Goal: Information Seeking & Learning: Learn about a topic

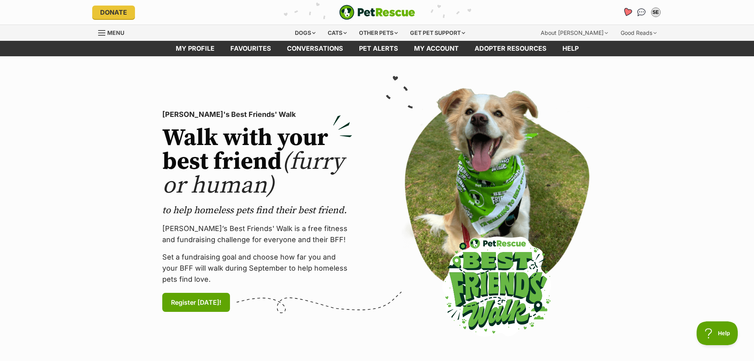
click at [626, 10] on icon "Favourites" at bounding box center [627, 12] width 10 height 9
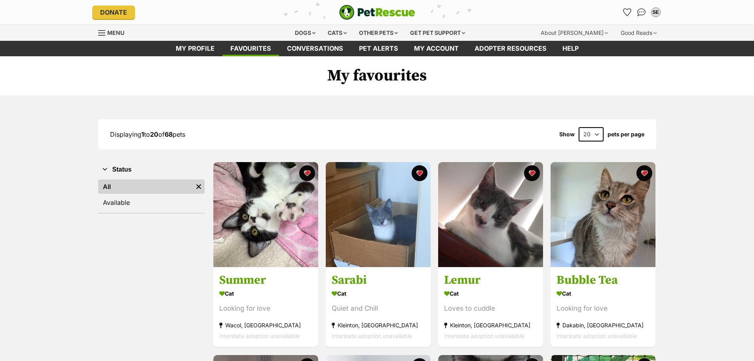
click at [589, 134] on select "20 40 60" at bounding box center [591, 134] width 25 height 14
select select "60"
click at [579, 127] on select "20 40 60" at bounding box center [591, 134] width 25 height 14
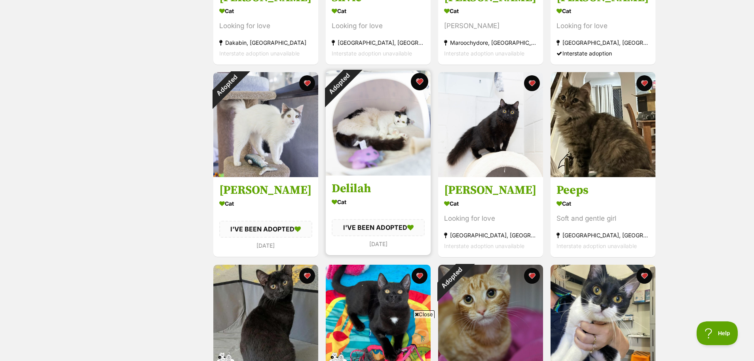
click at [418, 79] on button "favourite" at bounding box center [419, 81] width 17 height 17
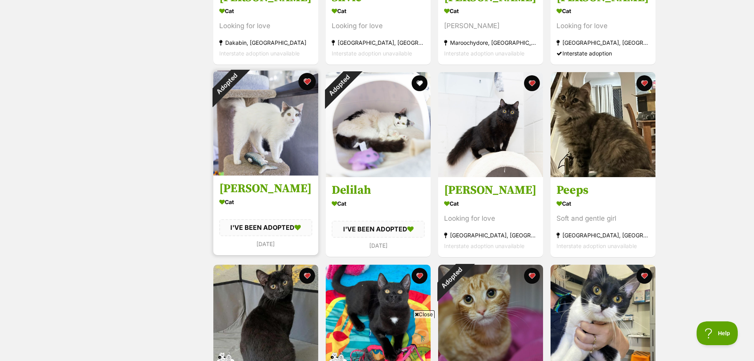
click at [309, 80] on button "favourite" at bounding box center [307, 81] width 17 height 17
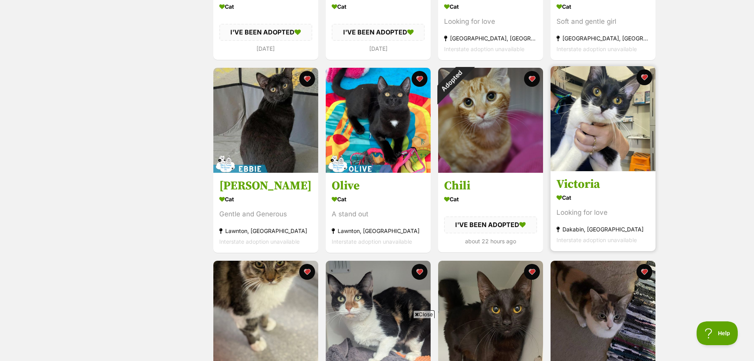
scroll to position [673, 0]
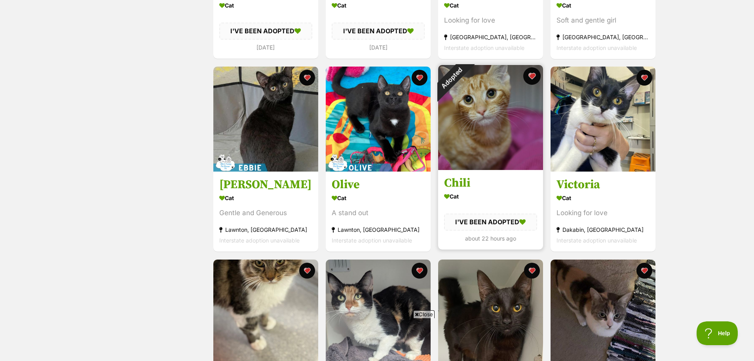
click at [533, 76] on button "favourite" at bounding box center [531, 75] width 17 height 17
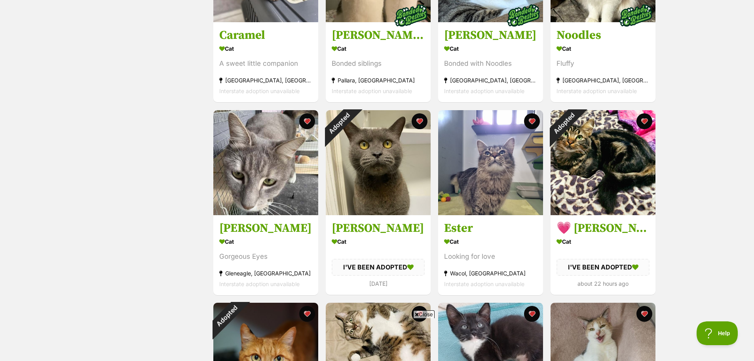
scroll to position [1227, 0]
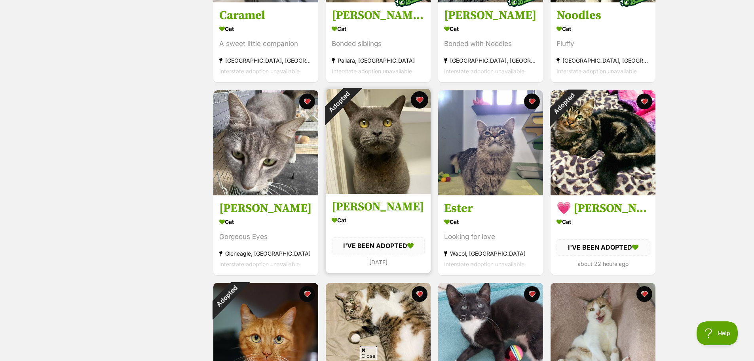
click at [423, 99] on button "favourite" at bounding box center [419, 99] width 17 height 17
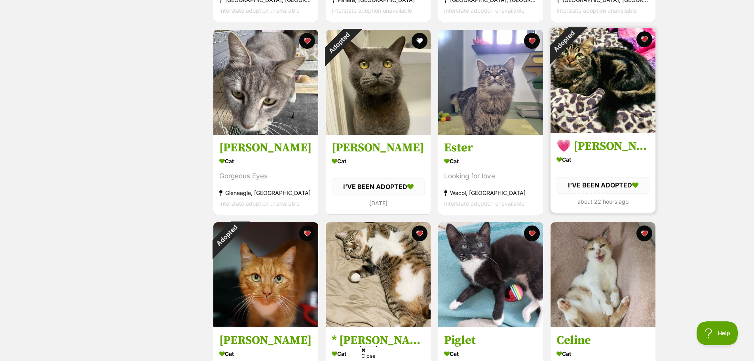
scroll to position [1386, 0]
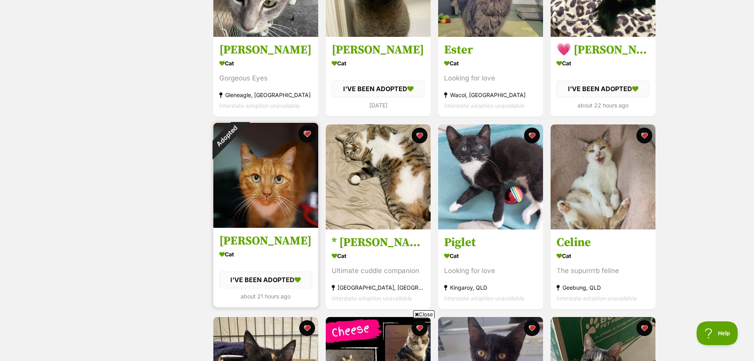
click at [307, 137] on button "favourite" at bounding box center [307, 133] width 17 height 17
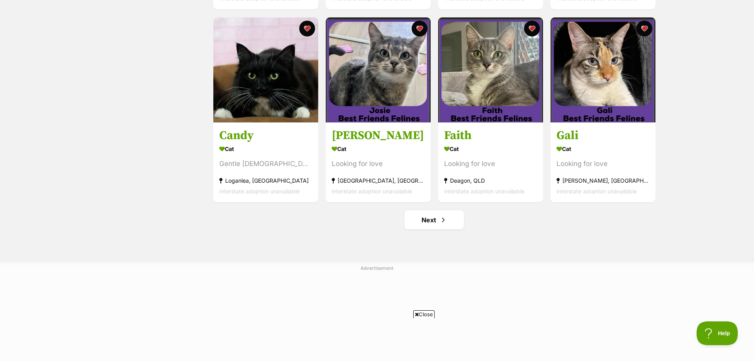
scroll to position [2850, 0]
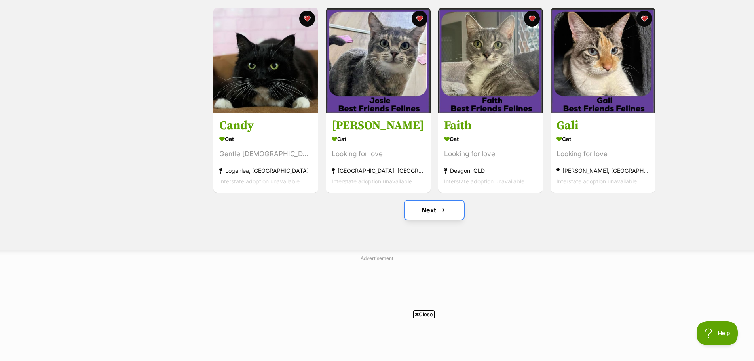
click at [424, 211] on link "Next" at bounding box center [434, 209] width 59 height 19
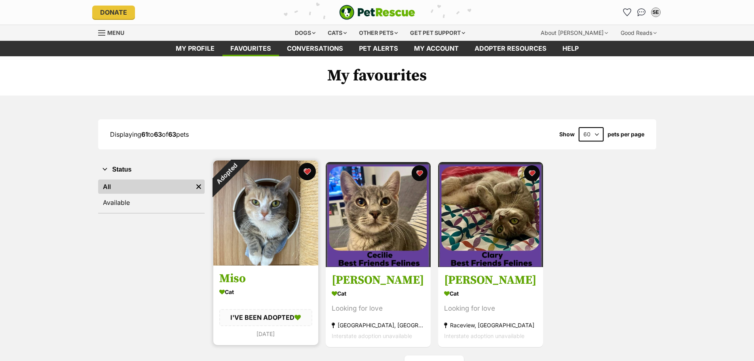
click at [309, 167] on button "favourite" at bounding box center [307, 171] width 17 height 17
click at [128, 185] on link "All" at bounding box center [145, 186] width 95 height 14
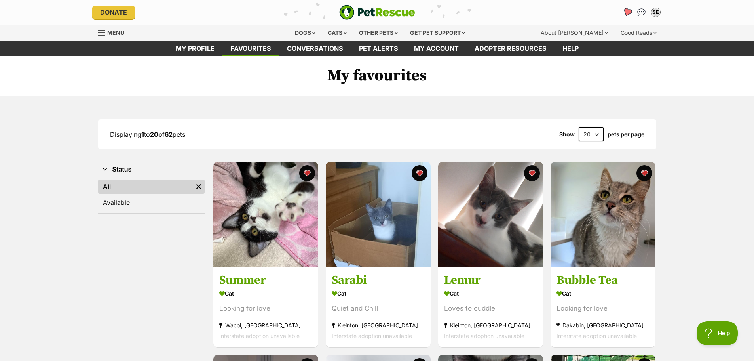
click at [628, 11] on icon "Favourites" at bounding box center [627, 12] width 10 height 9
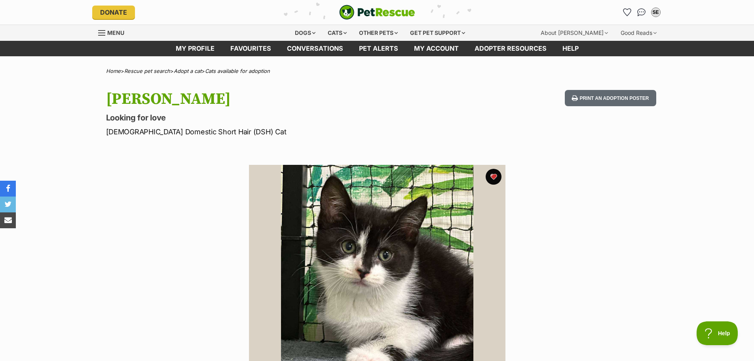
click at [150, 97] on h1 "[PERSON_NAME]" at bounding box center [273, 99] width 335 height 18
click at [150, 95] on h1 "[PERSON_NAME]" at bounding box center [273, 99] width 335 height 18
click at [152, 92] on h1 "[PERSON_NAME]" at bounding box center [273, 99] width 335 height 18
click at [142, 97] on h1 "[PERSON_NAME]" at bounding box center [273, 99] width 335 height 18
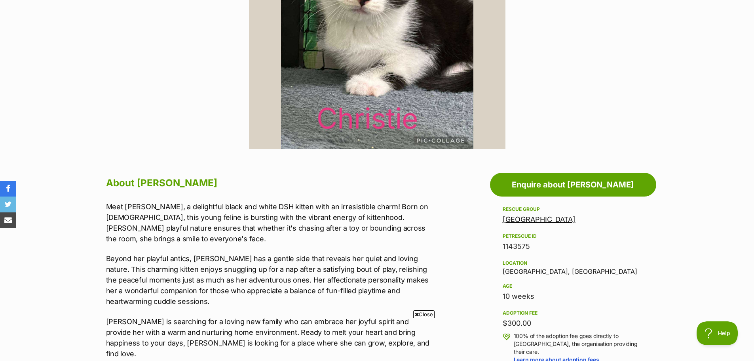
scroll to position [277, 0]
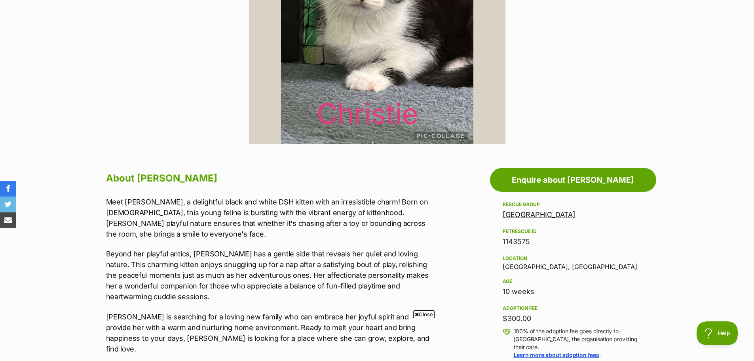
drag, startPoint x: 502, startPoint y: 212, endPoint x: 605, endPoint y: 217, distance: 103.4
copy link "Maryborough Animal Refuge"
drag, startPoint x: 504, startPoint y: 266, endPoint x: 559, endPoint y: 264, distance: 55.9
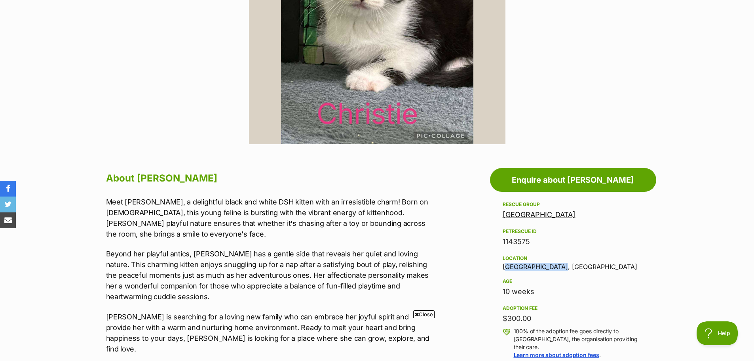
click at [559, 264] on div "Location Maryborough West, QLD" at bounding box center [573, 261] width 141 height 17
copy div "Maryborough West"
drag, startPoint x: 500, startPoint y: 317, endPoint x: 543, endPoint y: 320, distance: 42.9
copy div "$300.00"
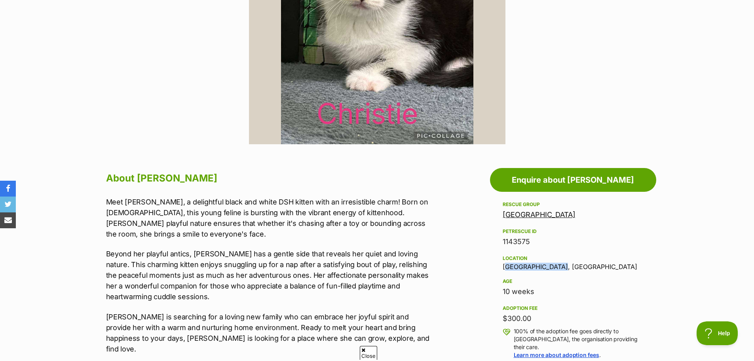
drag, startPoint x: 503, startPoint y: 289, endPoint x: 542, endPoint y: 291, distance: 38.8
click at [542, 291] on div "10 weeks" at bounding box center [573, 291] width 141 height 11
copy div "10 weeks"
click at [218, 234] on p "Meet Christie, a delightful black and white DSH kitten with an irresistible cha…" at bounding box center [269, 217] width 327 height 43
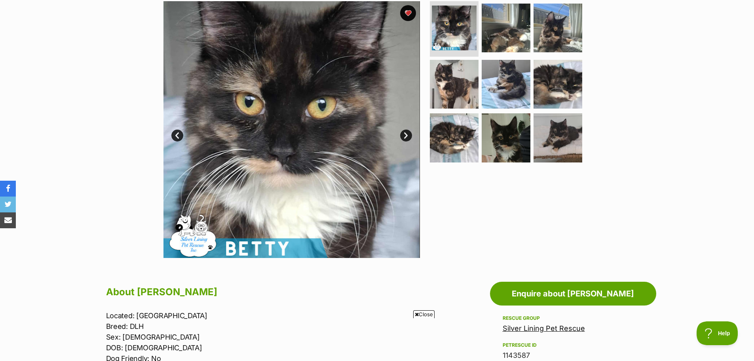
scroll to position [119, 0]
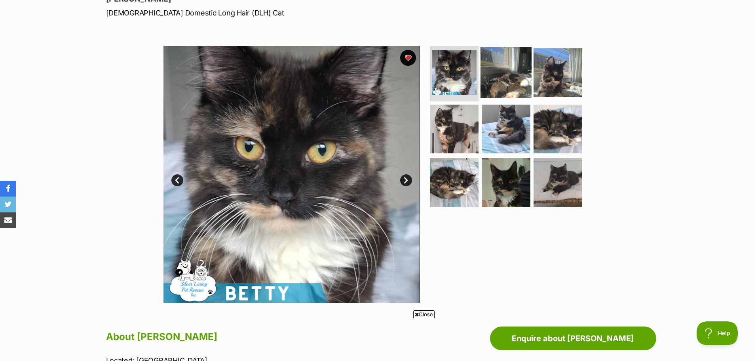
click at [511, 74] on img at bounding box center [506, 72] width 51 height 51
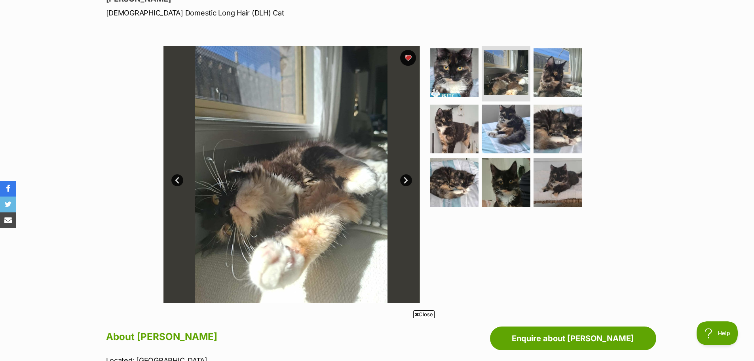
click at [404, 181] on link "Next" at bounding box center [406, 180] width 12 height 12
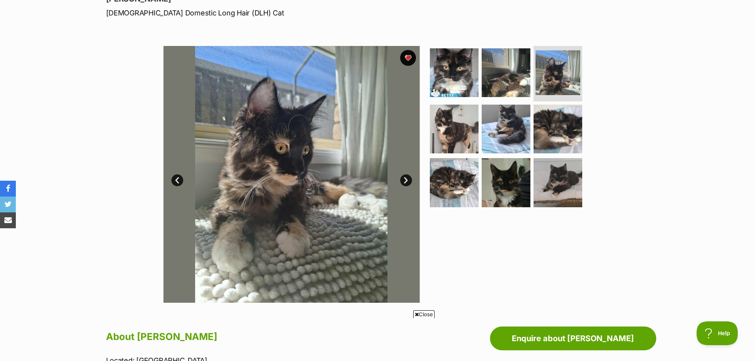
click at [404, 181] on link "Next" at bounding box center [406, 180] width 12 height 12
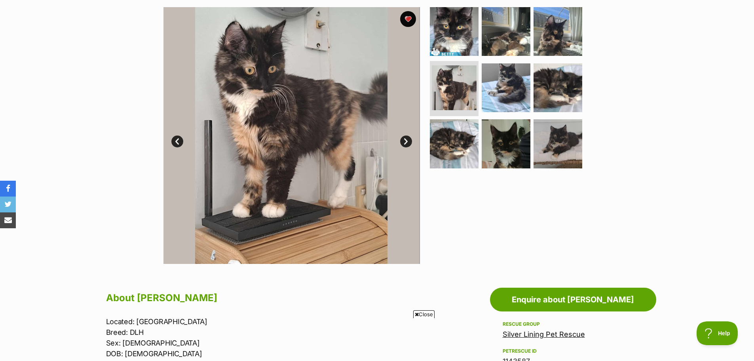
scroll to position [277, 0]
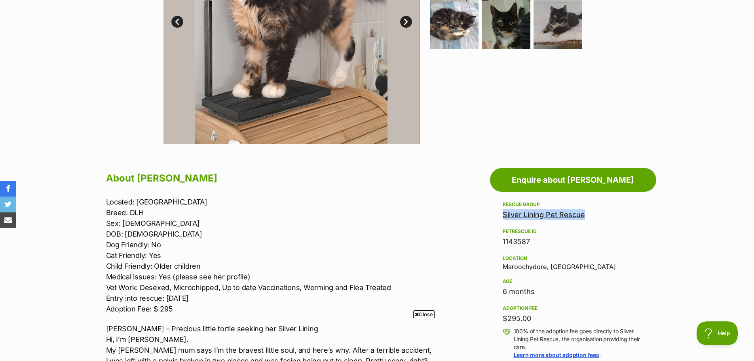
drag, startPoint x: 603, startPoint y: 217, endPoint x: 501, endPoint y: 216, distance: 101.8
copy link "Silver Lining Pet Rescue"
click at [526, 265] on div "Location Maroochydore, QLD" at bounding box center [573, 261] width 141 height 17
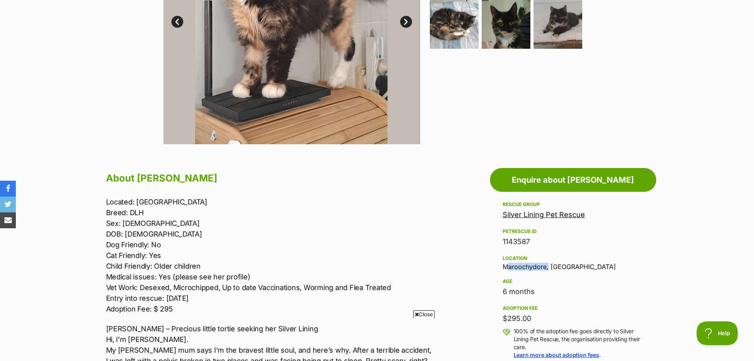
copy div "Maroochydore"
click at [524, 318] on div "$295.00" at bounding box center [573, 318] width 141 height 11
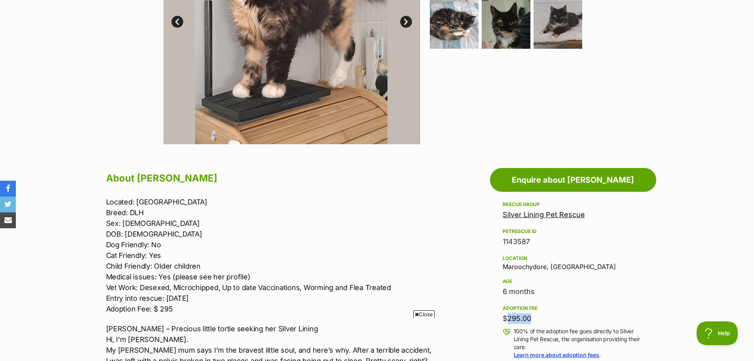
copy div "$295.00"
drag, startPoint x: 494, startPoint y: 293, endPoint x: 499, endPoint y: 291, distance: 5.3
drag, startPoint x: 502, startPoint y: 291, endPoint x: 544, endPoint y: 293, distance: 42.0
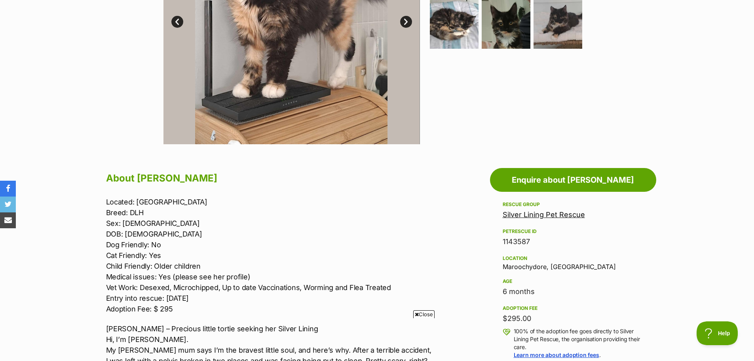
copy div "6 months"
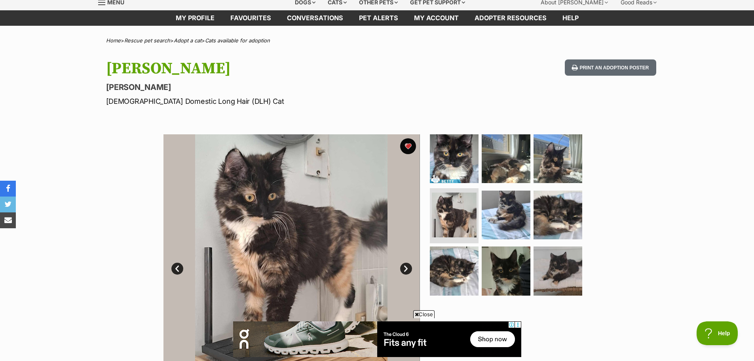
scroll to position [79, 0]
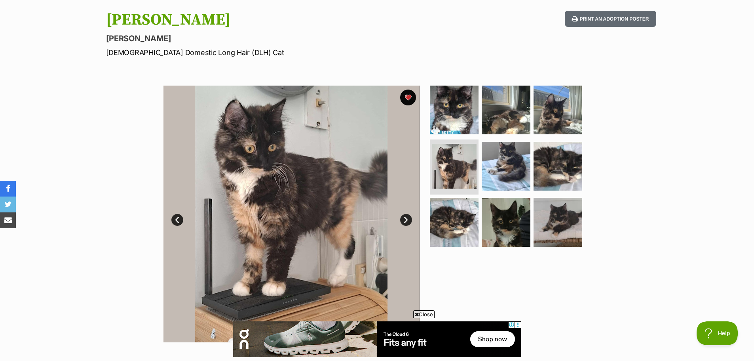
click at [407, 218] on link "Next" at bounding box center [406, 220] width 12 height 12
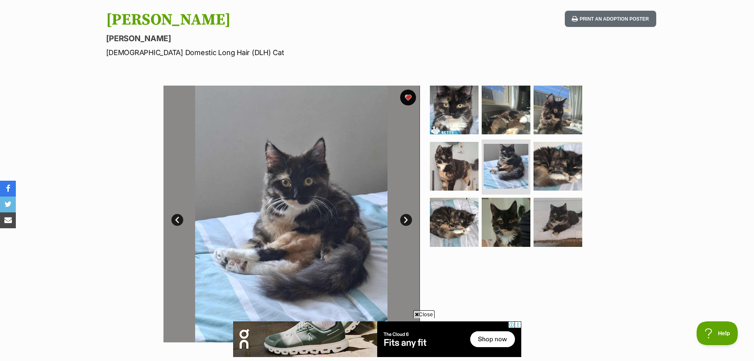
click at [407, 218] on link "Next" at bounding box center [406, 220] width 12 height 12
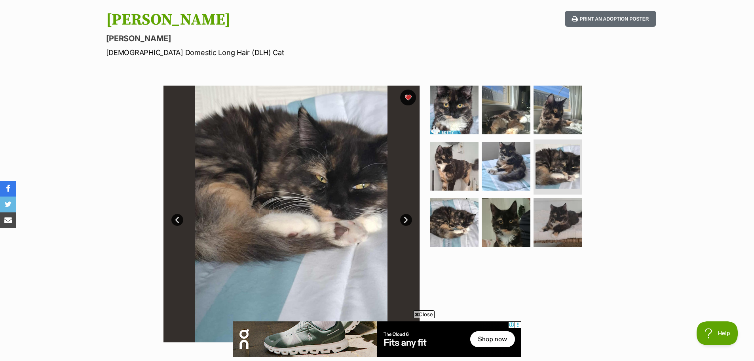
click at [407, 218] on link "Next" at bounding box center [406, 220] width 12 height 12
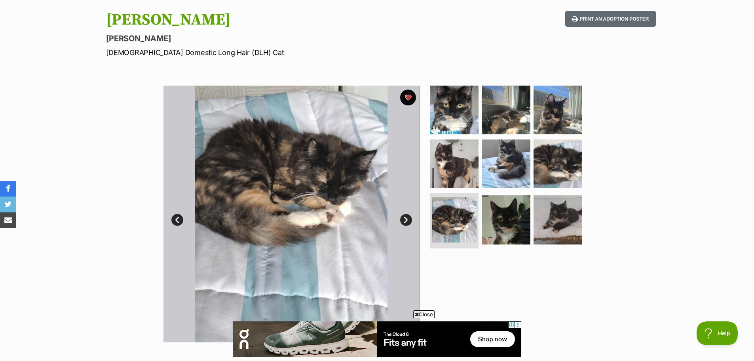
click at [407, 218] on link "Next" at bounding box center [406, 220] width 12 height 12
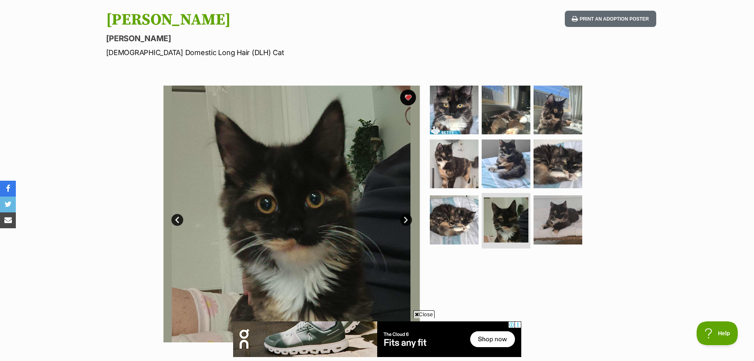
click at [407, 218] on link "Next" at bounding box center [406, 220] width 12 height 12
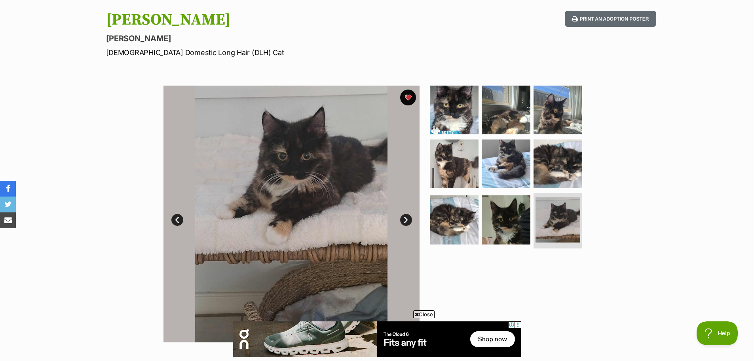
click at [407, 218] on link "Next" at bounding box center [406, 220] width 12 height 12
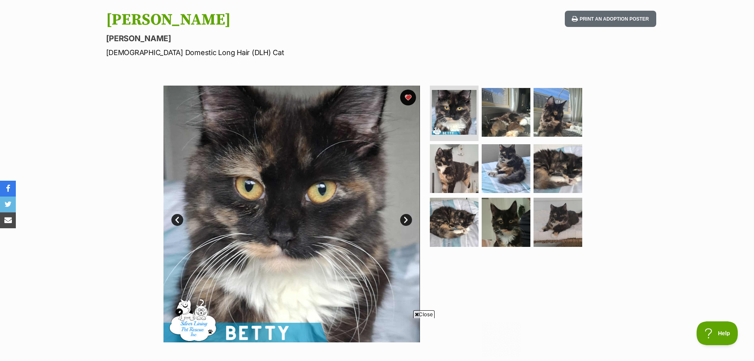
scroll to position [0, 0]
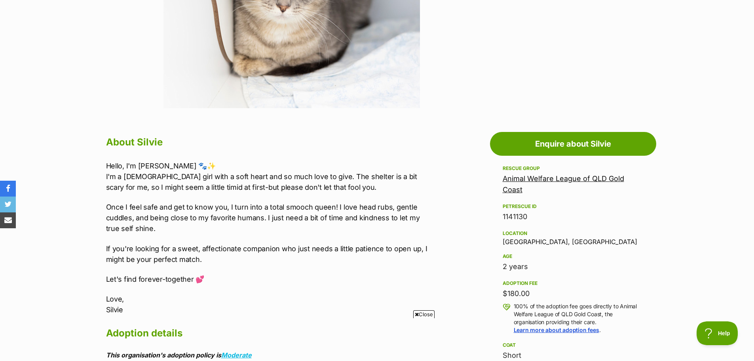
scroll to position [317, 0]
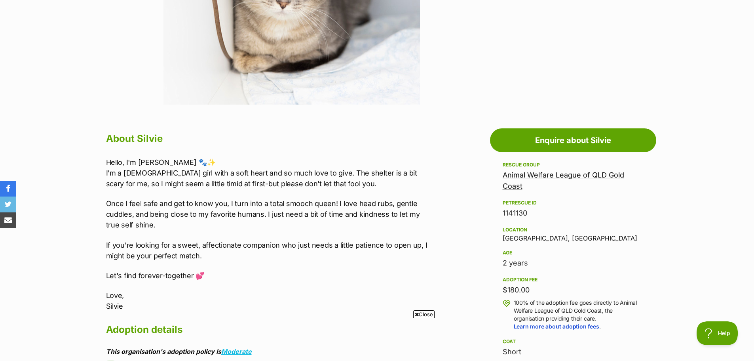
drag, startPoint x: 502, startPoint y: 265, endPoint x: 754, endPoint y: 286, distance: 252.7
click at [542, 264] on div "2 years" at bounding box center [573, 262] width 141 height 11
copy div "2 years"
drag, startPoint x: 177, startPoint y: 245, endPoint x: 240, endPoint y: 245, distance: 62.2
click at [240, 245] on p "If you're looking for a sweet, affectionate companion who just needs a little p…" at bounding box center [269, 250] width 327 height 21
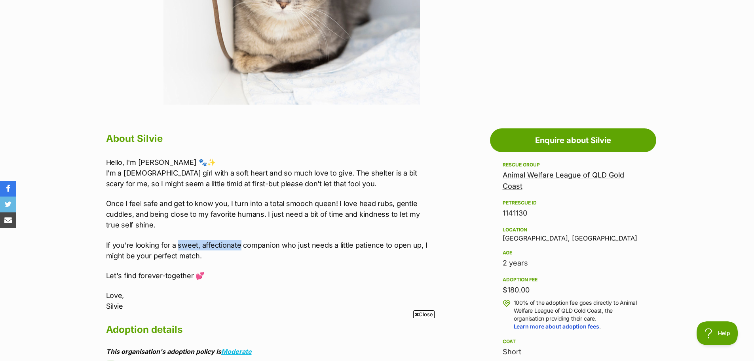
copy p "sweet, affectionate"
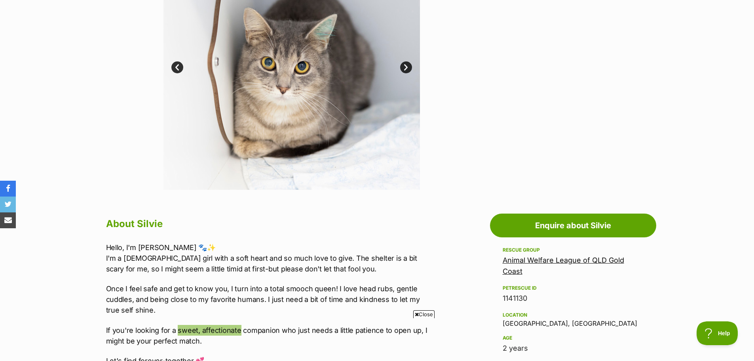
scroll to position [198, 0]
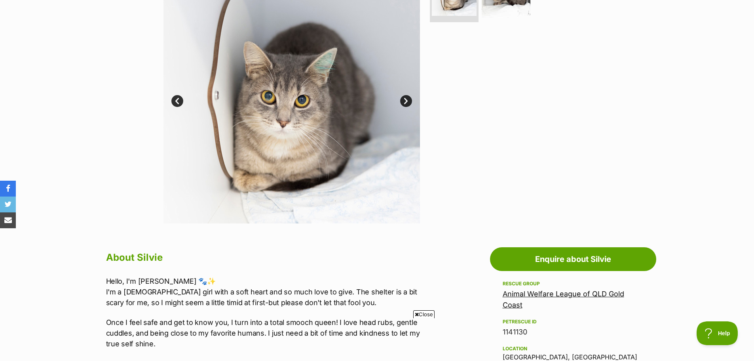
click at [403, 98] on link "Next" at bounding box center [406, 101] width 12 height 12
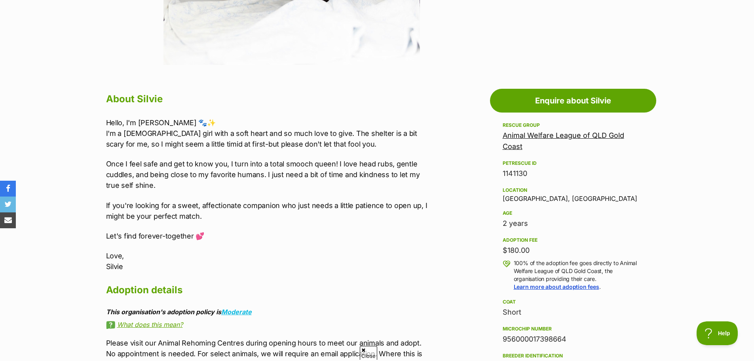
scroll to position [0, 0]
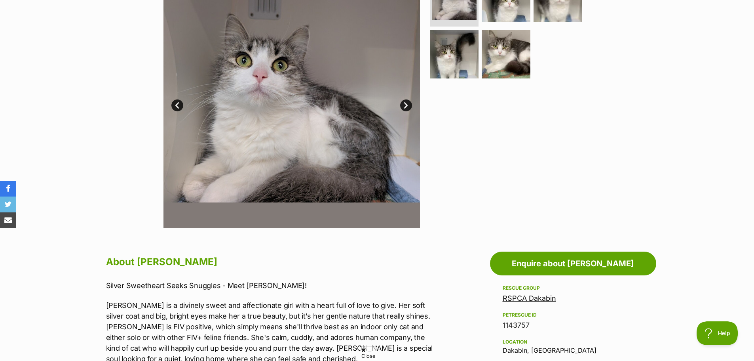
scroll to position [277, 0]
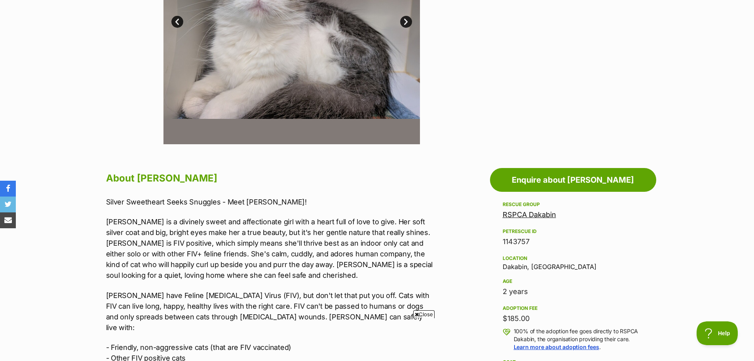
click at [253, 201] on p "Silver Sweetheart Seeks Snuggles - Meet [PERSON_NAME]!" at bounding box center [269, 201] width 327 height 11
copy p "[PERSON_NAME]"
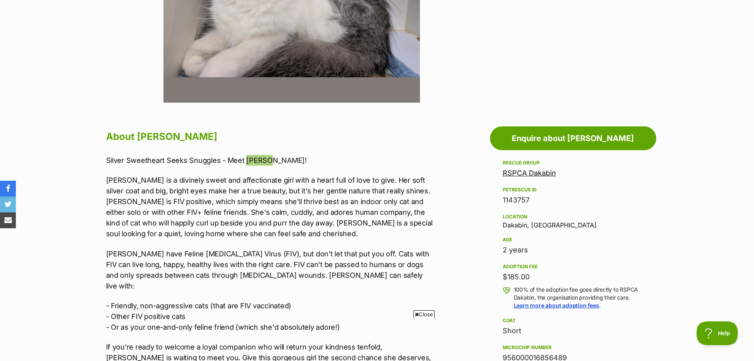
scroll to position [396, 0]
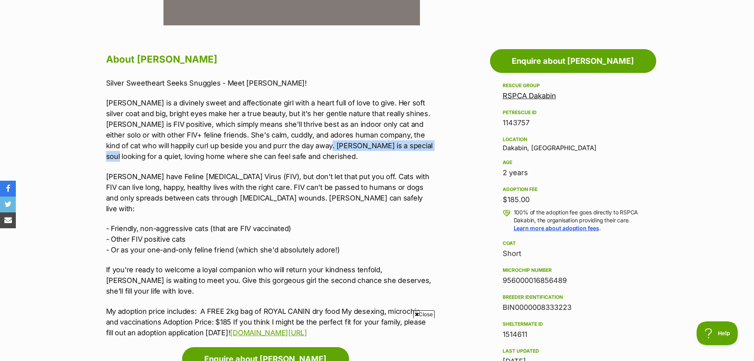
drag, startPoint x: 311, startPoint y: 146, endPoint x: 416, endPoint y: 141, distance: 105.5
click at [416, 141] on p "[PERSON_NAME] is a divinely sweet and affectionate girl with a heart full of lo…" at bounding box center [269, 129] width 327 height 64
copy p "special soul looking for a quiet,"
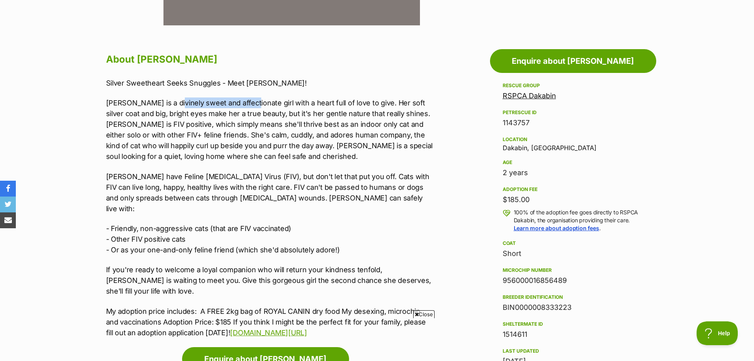
drag, startPoint x: 174, startPoint y: 101, endPoint x: 249, endPoint y: 104, distance: 75.3
click at [249, 104] on p "[PERSON_NAME] is a divinely sweet and affectionate girl with a heart full of lo…" at bounding box center [269, 129] width 327 height 64
copy p "sweet and affectionate"
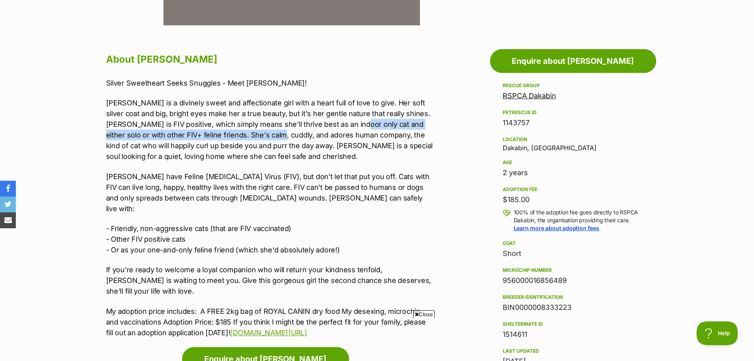
scroll to position [0, 0]
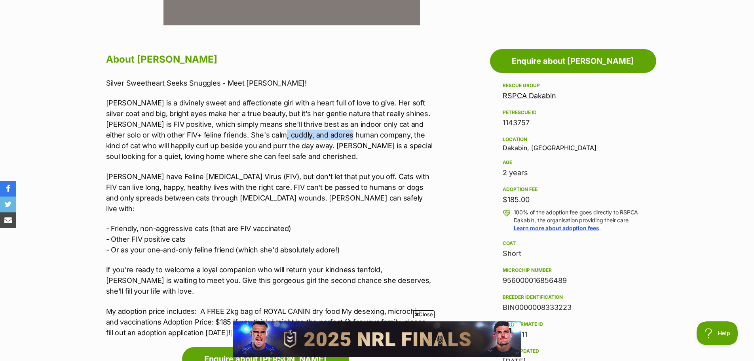
drag, startPoint x: 267, startPoint y: 133, endPoint x: 348, endPoint y: 131, distance: 80.4
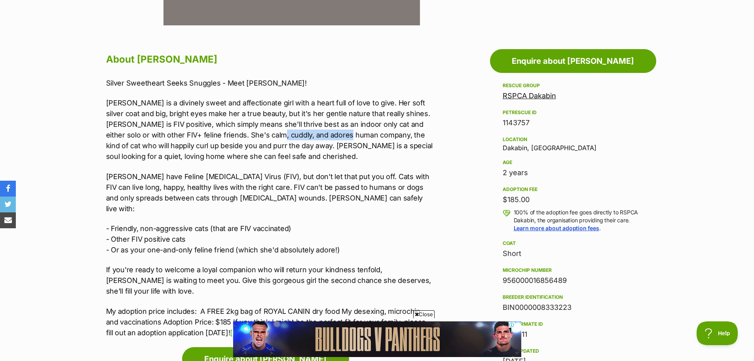
click at [348, 131] on p "[PERSON_NAME] is a divinely sweet and affectionate girl with a heart full of lo…" at bounding box center [269, 129] width 327 height 64
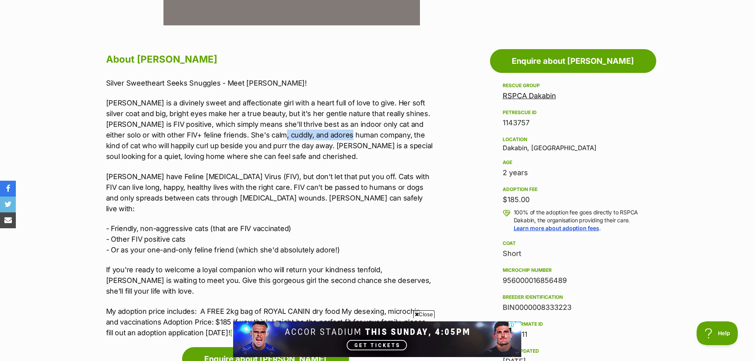
copy p "adores human company"
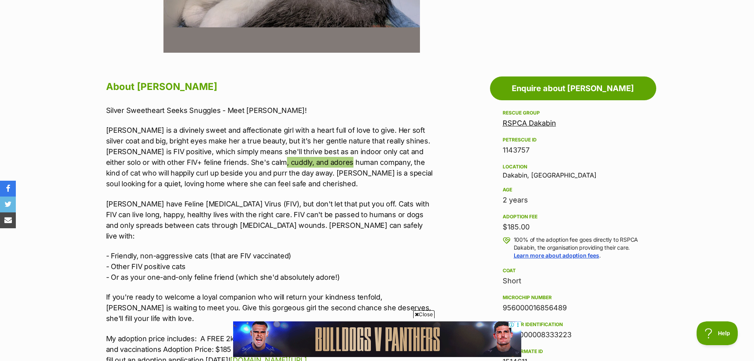
scroll to position [198, 0]
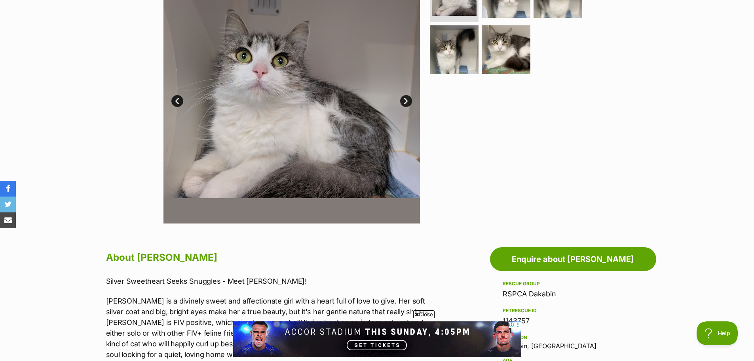
click at [399, 100] on img at bounding box center [292, 95] width 257 height 257
click at [405, 103] on link "Next" at bounding box center [406, 101] width 12 height 12
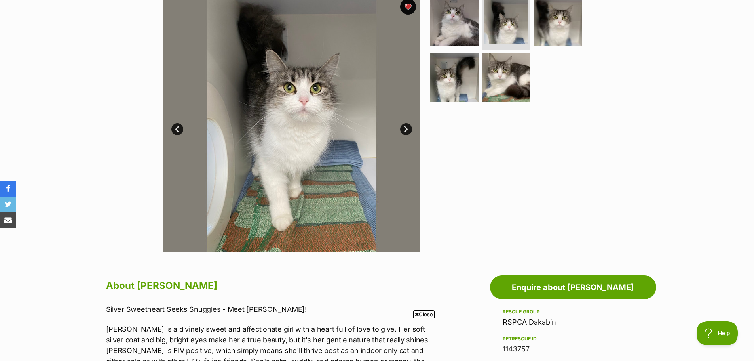
scroll to position [158, 0]
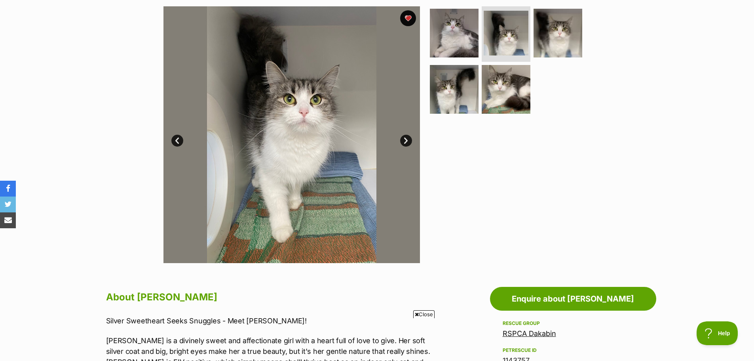
click at [407, 139] on link "Next" at bounding box center [406, 141] width 12 height 12
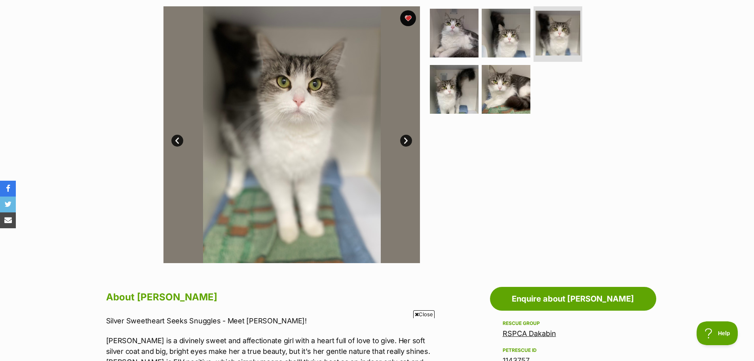
click at [407, 139] on link "Next" at bounding box center [406, 141] width 12 height 12
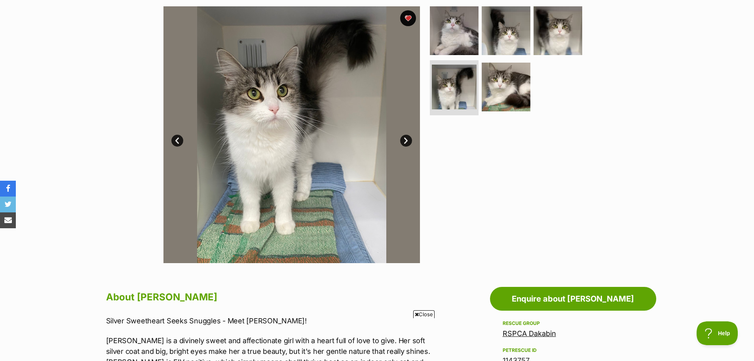
click at [407, 139] on link "Next" at bounding box center [406, 141] width 12 height 12
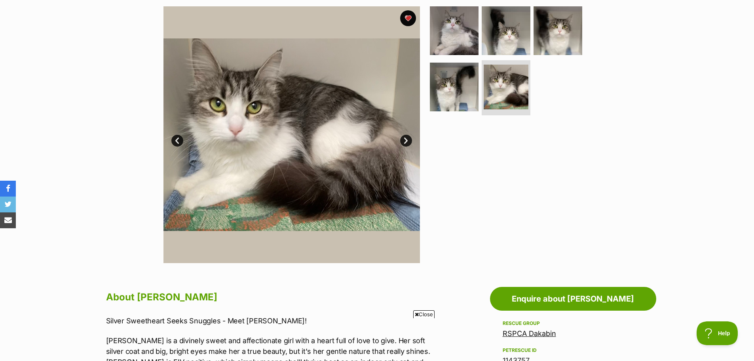
click at [407, 139] on link "Next" at bounding box center [406, 141] width 12 height 12
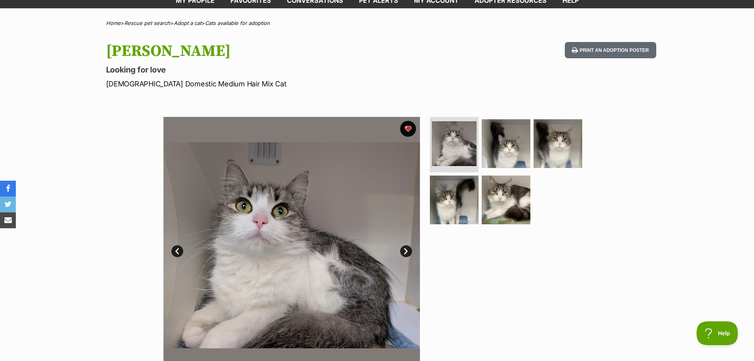
scroll to position [0, 0]
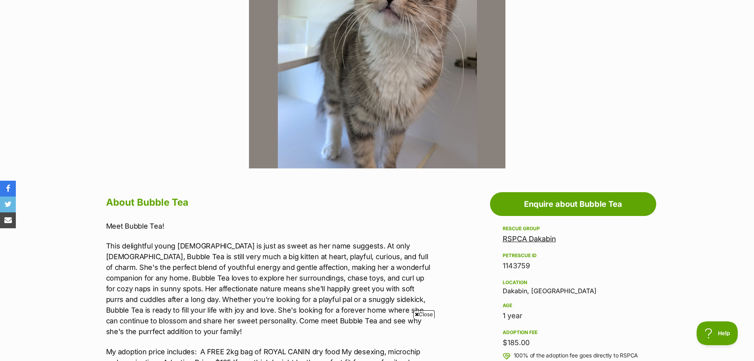
scroll to position [396, 0]
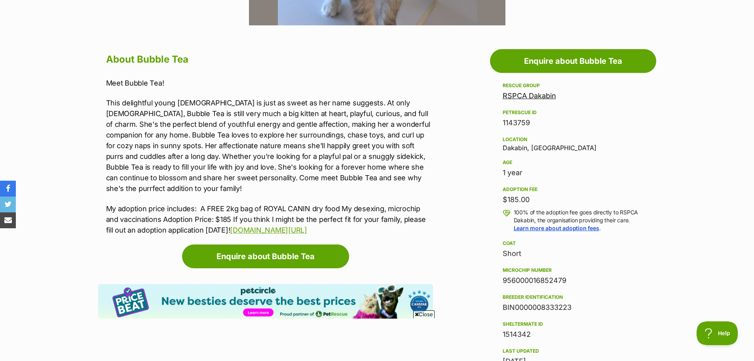
click at [516, 170] on div "1 year" at bounding box center [573, 172] width 141 height 11
copy div "1 year"
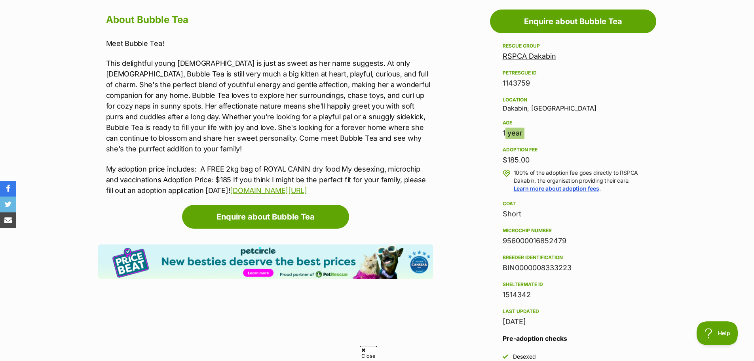
scroll to position [0, 0]
drag, startPoint x: 222, startPoint y: 75, endPoint x: 331, endPoint y: 74, distance: 108.5
click at [331, 74] on p "This delightful young lady is just as sweet as her name suggests. At only 1 yea…" at bounding box center [269, 106] width 327 height 96
copy p "playful, curious, and full of charm"
drag, startPoint x: 137, startPoint y: 19, endPoint x: 201, endPoint y: 23, distance: 64.2
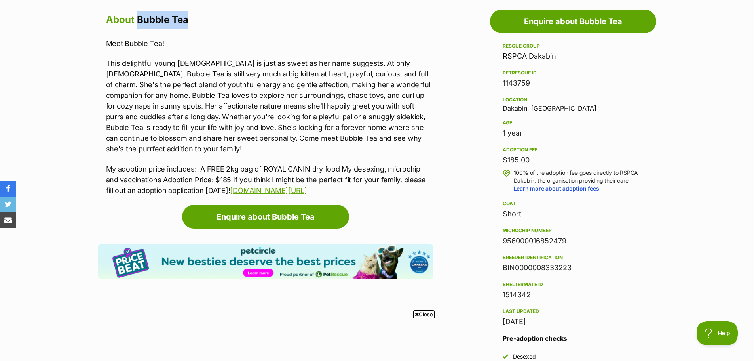
click at [201, 23] on h2 "About Bubble Tea" at bounding box center [269, 19] width 327 height 17
copy h2 "Bubble Tea"
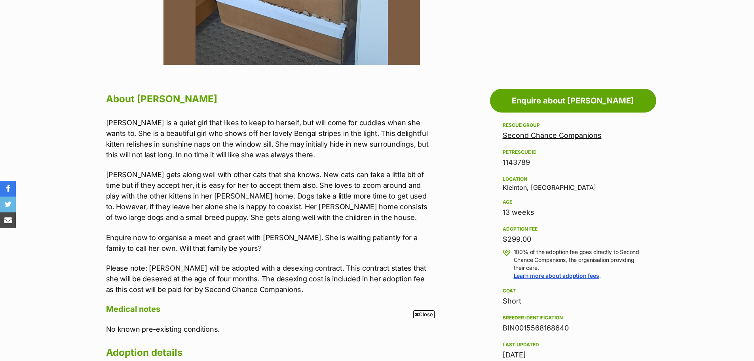
click at [164, 101] on h2 "About [PERSON_NAME]" at bounding box center [269, 98] width 327 height 17
copy h2 "Sarabi"
drag, startPoint x: 141, startPoint y: 124, endPoint x: 172, endPoint y: 122, distance: 31.0
click at [172, 122] on p "[PERSON_NAME] is a quiet girl that likes to keep to herself, but will come for …" at bounding box center [269, 138] width 327 height 43
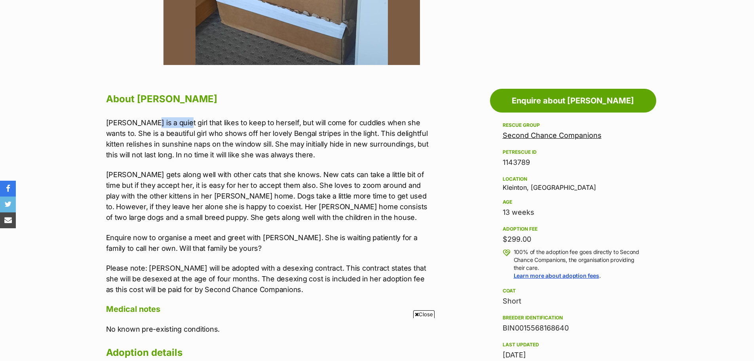
copy p "quiet girl"
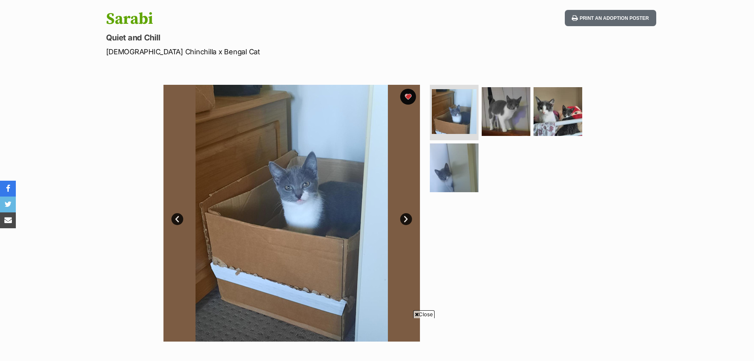
scroll to position [79, 0]
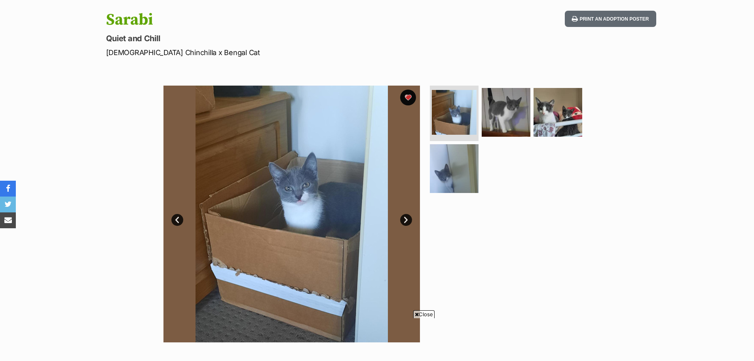
click at [406, 220] on link "Next" at bounding box center [406, 220] width 12 height 12
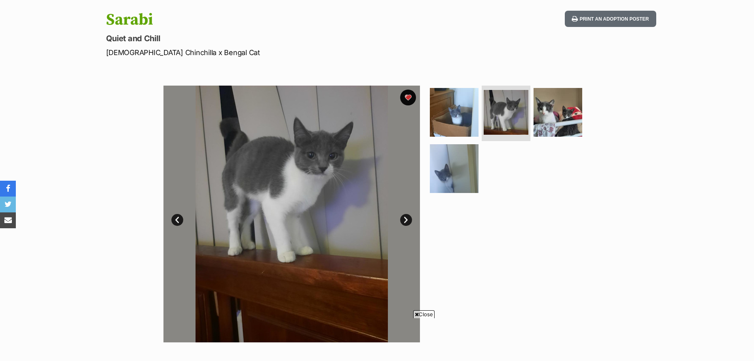
click at [406, 220] on link "Next" at bounding box center [406, 220] width 12 height 12
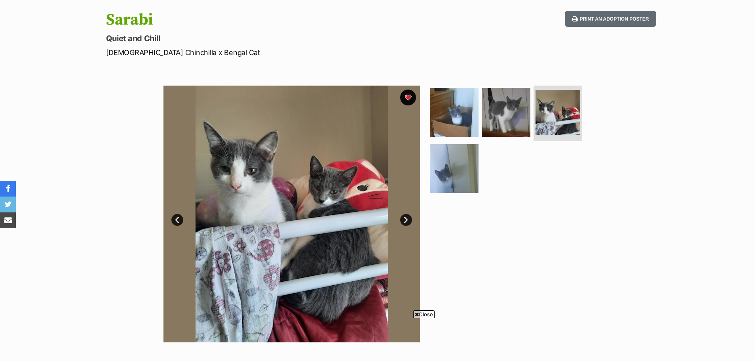
click at [180, 221] on link "Prev" at bounding box center [177, 220] width 12 height 12
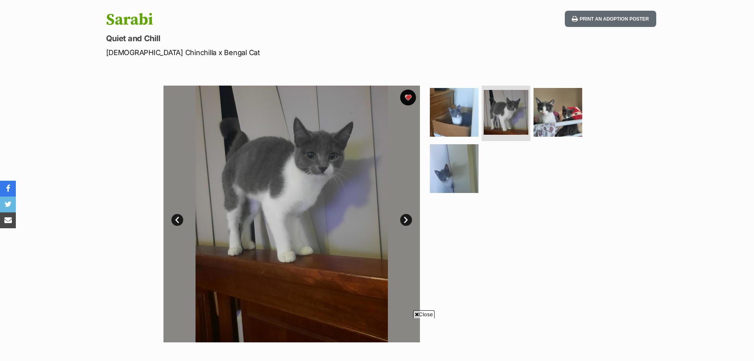
click at [404, 217] on link "Next" at bounding box center [406, 220] width 12 height 12
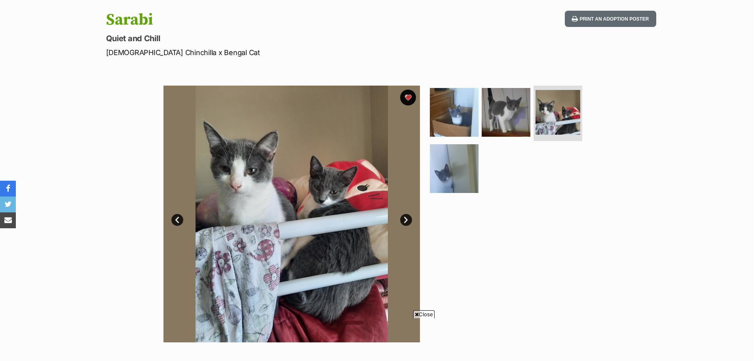
click at [403, 217] on link "Next" at bounding box center [406, 220] width 12 height 12
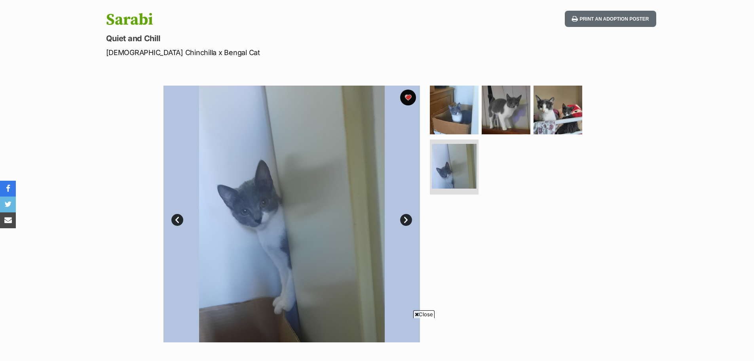
scroll to position [0, 0]
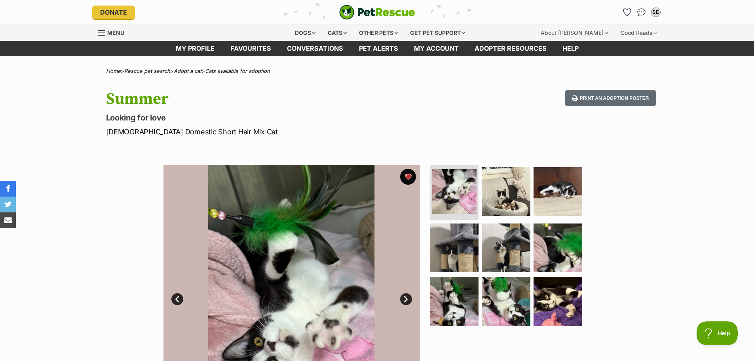
click at [125, 92] on h1 "Summer" at bounding box center [273, 99] width 335 height 18
click at [124, 94] on h1 "Summer" at bounding box center [273, 99] width 335 height 18
copy h1 "Summer"
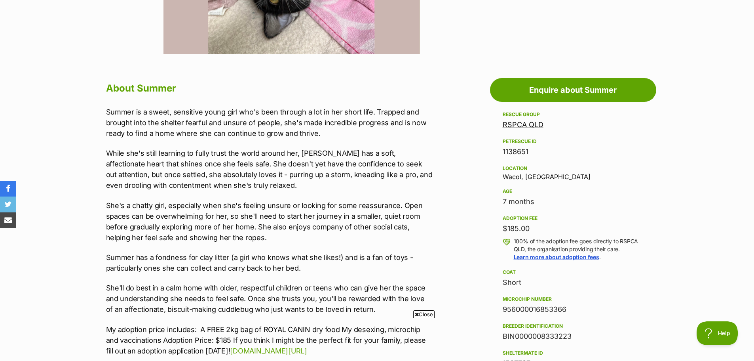
scroll to position [356, 0]
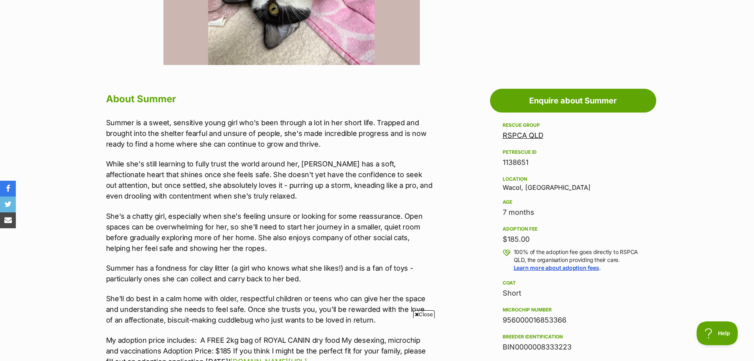
drag, startPoint x: 497, startPoint y: 213, endPoint x: 569, endPoint y: 214, distance: 71.3
click at [569, 214] on aside "Rescue group RSPCA QLD PetRescue ID 1138651 Location Wacol, [GEOGRAPHIC_DATA] A…" at bounding box center [573, 302] width 166 height 365
copy div "7 months"
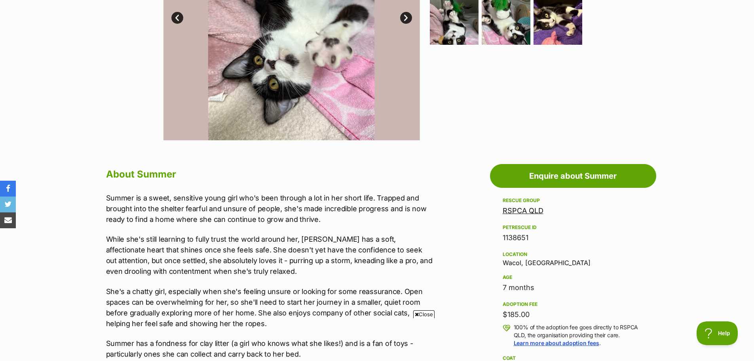
scroll to position [198, 0]
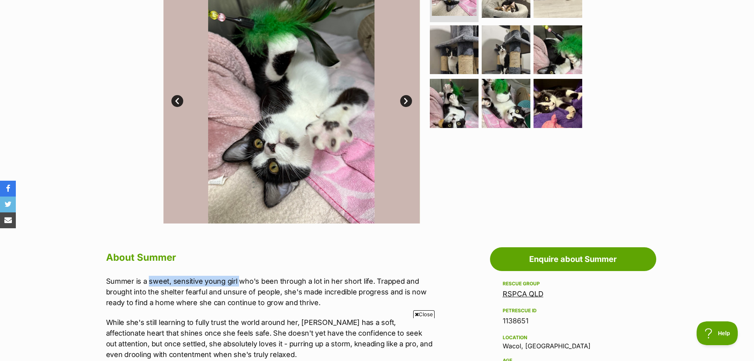
drag, startPoint x: 148, startPoint y: 282, endPoint x: 237, endPoint y: 284, distance: 88.3
click at [237, 284] on p "Summer is a sweet, sensitive young girl who's been through a lot in her short l…" at bounding box center [269, 292] width 327 height 32
copy p "sweet, sensitive young girl"
click at [148, 300] on p "Summer is a sweet, sensitive young girl who's been through a lot in her short l…" at bounding box center [269, 292] width 327 height 32
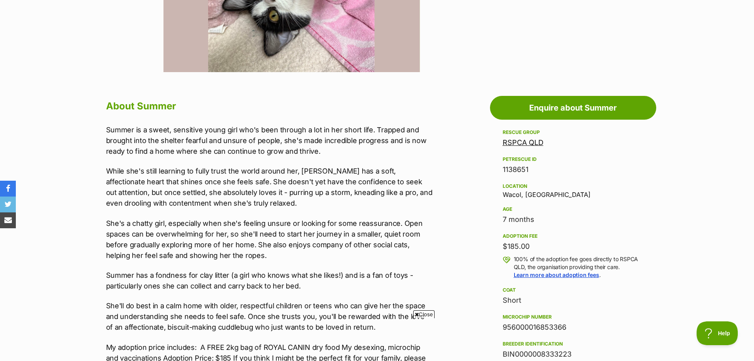
scroll to position [356, 0]
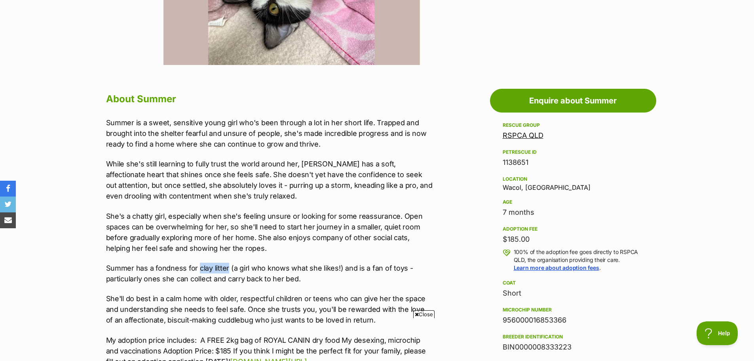
drag, startPoint x: 198, startPoint y: 268, endPoint x: 227, endPoint y: 268, distance: 29.3
click at [227, 268] on p "Summer has a fondness for clay litter (a girl who knows what she likes!) and is…" at bounding box center [269, 272] width 327 height 21
copy p "clay litter"
click at [282, 270] on p "Summer has a fondness for clay litter (a girl who knows what she likes!) and is…" at bounding box center [269, 272] width 327 height 21
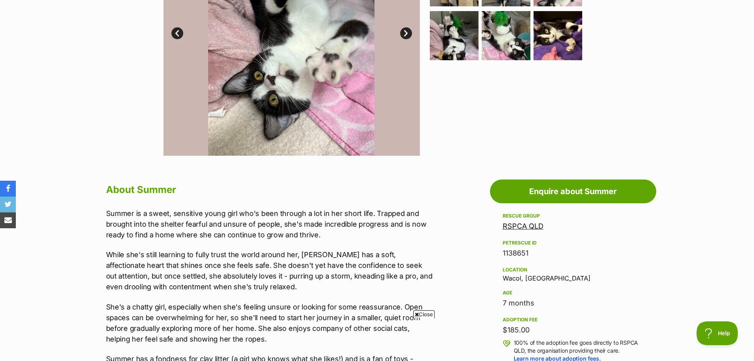
scroll to position [158, 0]
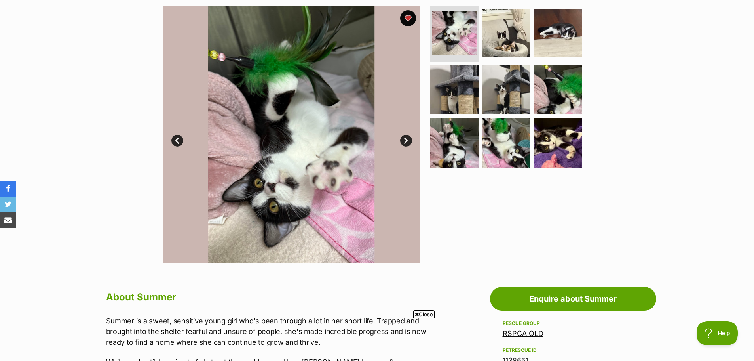
click at [405, 140] on link "Next" at bounding box center [406, 141] width 12 height 12
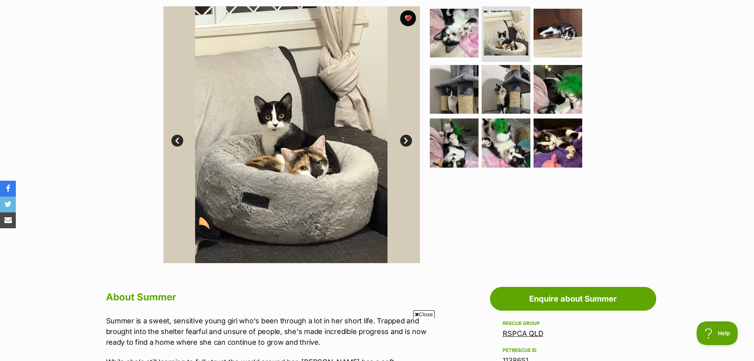
click at [176, 141] on link "Prev" at bounding box center [177, 141] width 12 height 12
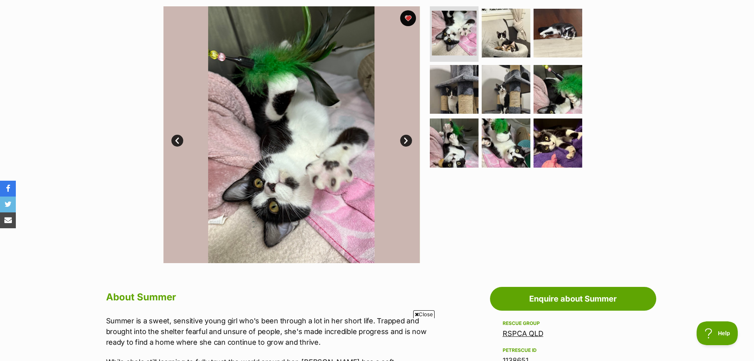
click at [405, 139] on link "Next" at bounding box center [406, 141] width 12 height 12
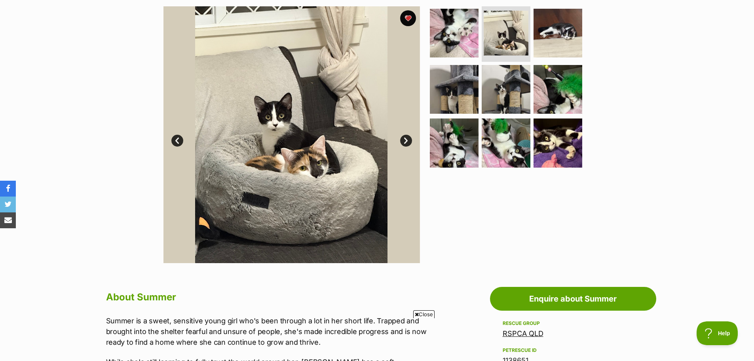
click at [405, 139] on link "Next" at bounding box center [406, 141] width 12 height 12
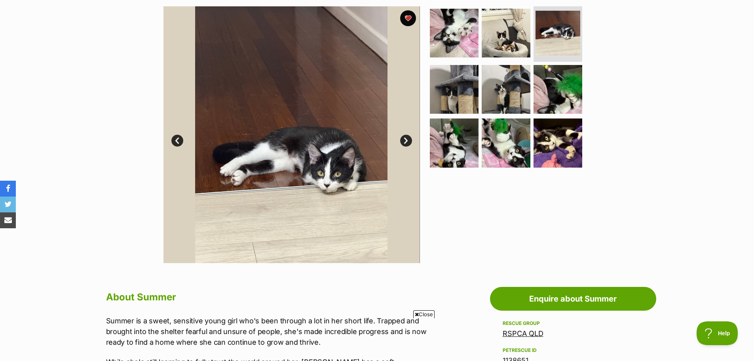
click at [405, 139] on link "Next" at bounding box center [406, 141] width 12 height 12
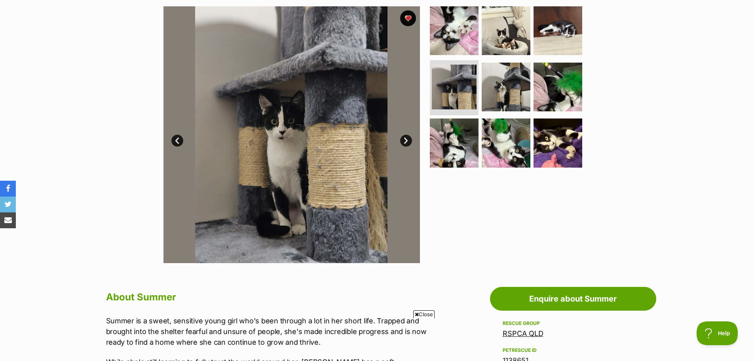
click at [405, 139] on link "Next" at bounding box center [406, 141] width 12 height 12
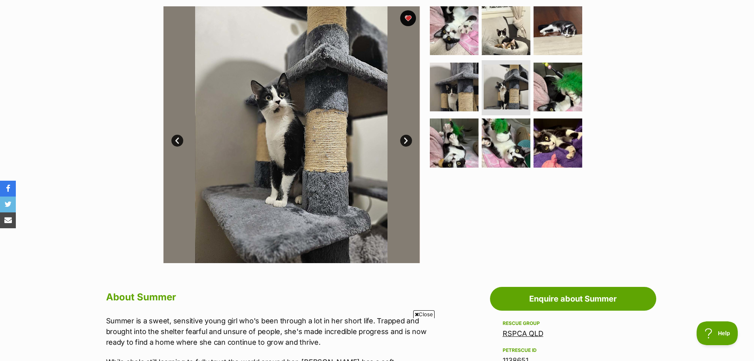
click at [405, 139] on link "Next" at bounding box center [406, 141] width 12 height 12
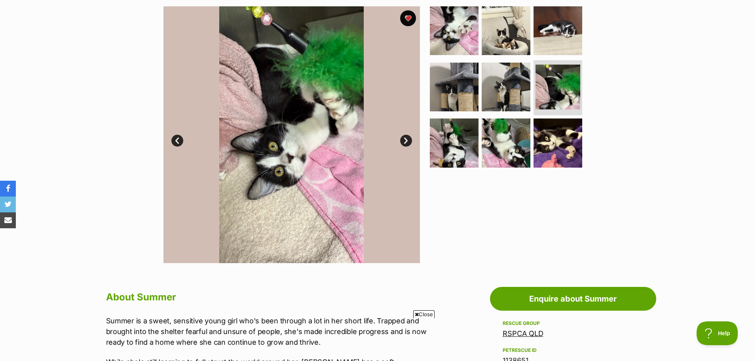
click at [405, 139] on link "Next" at bounding box center [406, 141] width 12 height 12
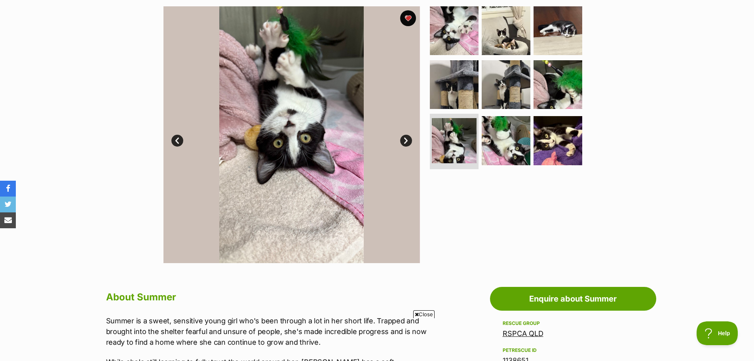
click at [405, 139] on link "Next" at bounding box center [406, 141] width 12 height 12
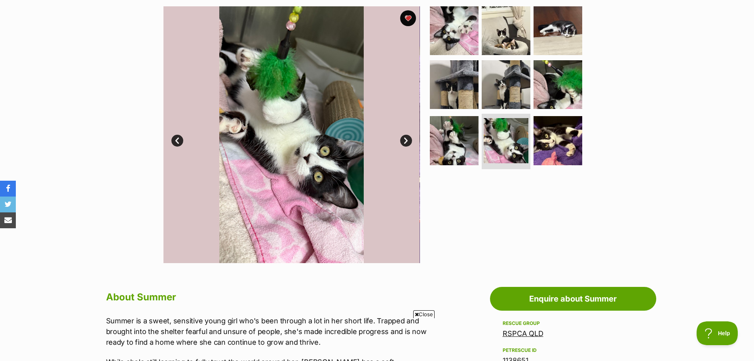
click at [405, 139] on link "Next" at bounding box center [406, 141] width 12 height 12
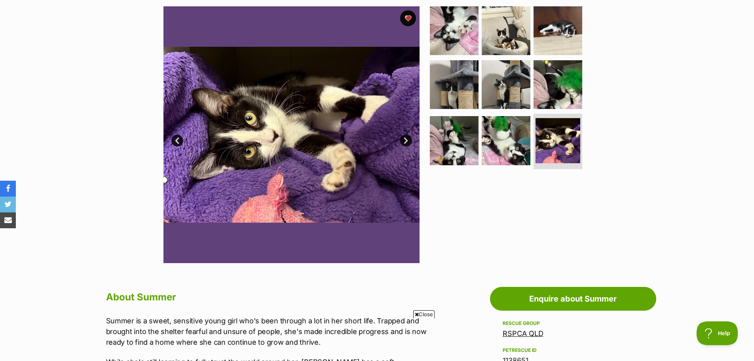
click at [405, 139] on link "Next" at bounding box center [406, 141] width 12 height 12
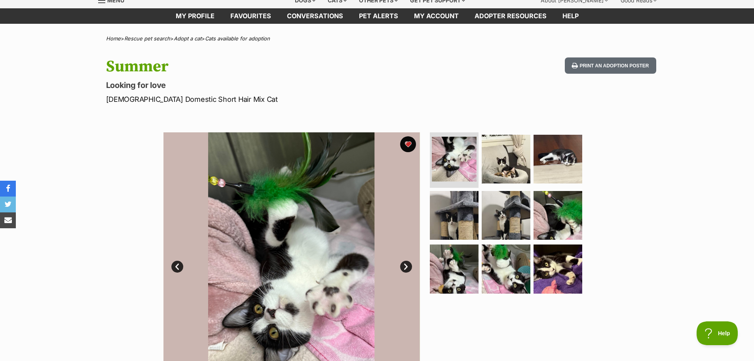
scroll to position [0, 0]
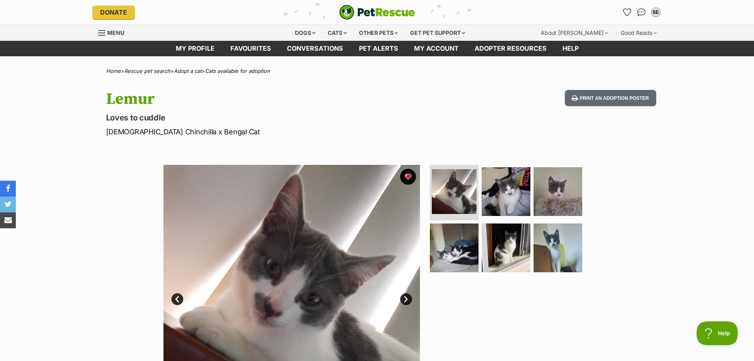
click at [136, 104] on h1 "Lemur" at bounding box center [273, 99] width 335 height 18
click at [136, 103] on h1 "Lemur" at bounding box center [273, 99] width 335 height 18
copy h1 "Lemur"
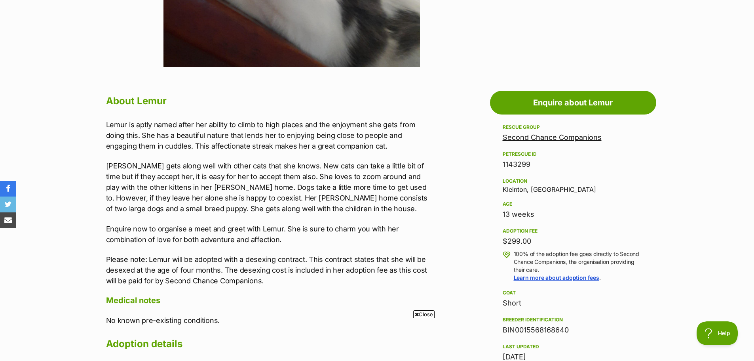
scroll to position [356, 0]
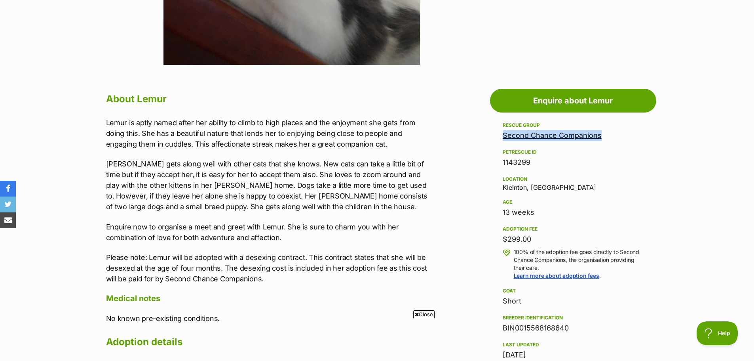
drag, startPoint x: 498, startPoint y: 138, endPoint x: 600, endPoint y: 138, distance: 101.7
click at [600, 138] on aside "Rescue group Second Chance Companions PetRescue ID 1143299 Location [GEOGRAPHIC…" at bounding box center [573, 279] width 166 height 319
copy link "Second Chance Companions"
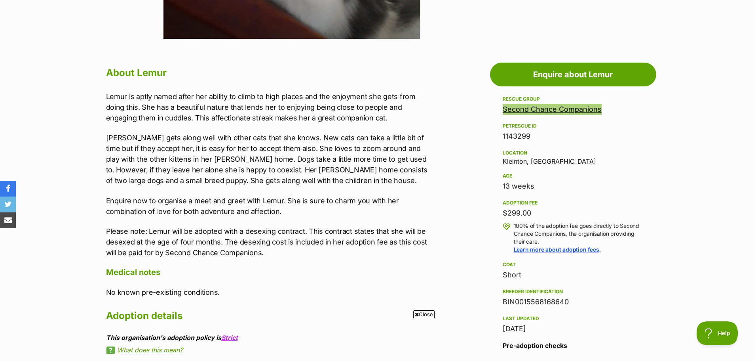
scroll to position [435, 0]
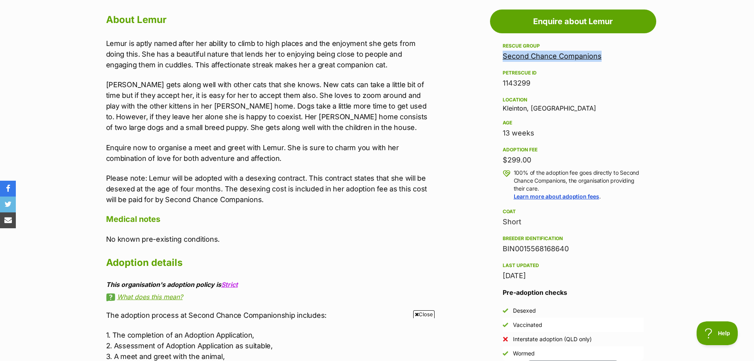
drag, startPoint x: 499, startPoint y: 159, endPoint x: 546, endPoint y: 159, distance: 47.1
click at [546, 159] on aside "Rescue group Second Chance Companions PetRescue ID 1143299 Location [GEOGRAPHIC…" at bounding box center [573, 200] width 166 height 319
copy div "$299.00"
click at [526, 136] on div "13 weeks" at bounding box center [573, 132] width 141 height 11
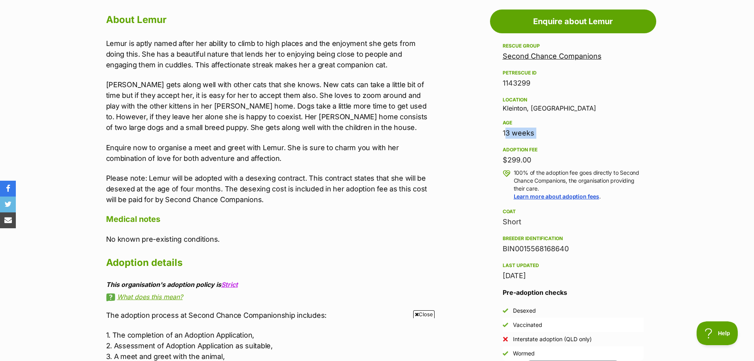
click at [526, 136] on div "13 weeks" at bounding box center [573, 132] width 141 height 11
copy div "13 weeks"
click at [511, 109] on div "Location [GEOGRAPHIC_DATA], [GEOGRAPHIC_DATA]" at bounding box center [573, 103] width 141 height 17
copy div "Kleinton"
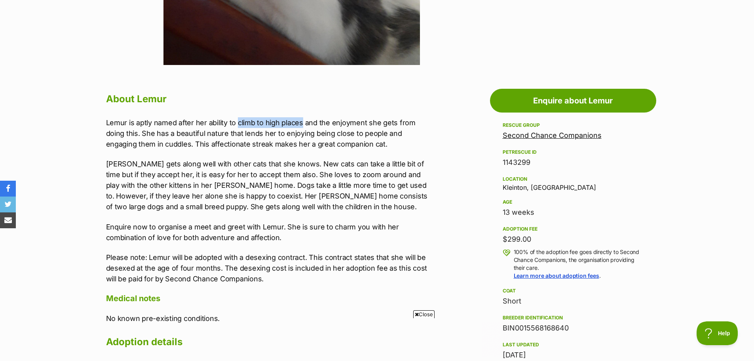
scroll to position [0, 0]
drag, startPoint x: 238, startPoint y: 122, endPoint x: 303, endPoint y: 122, distance: 65.3
click at [303, 122] on p "Lemur is aptly named after her ability to climb to high places and the enjoymen…" at bounding box center [269, 133] width 327 height 32
copy p "climb to high places"
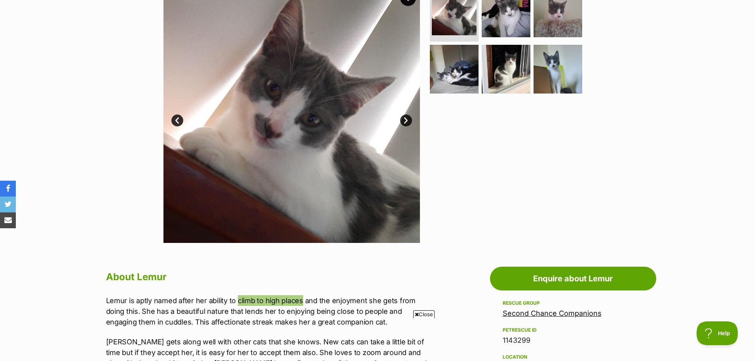
scroll to position [158, 0]
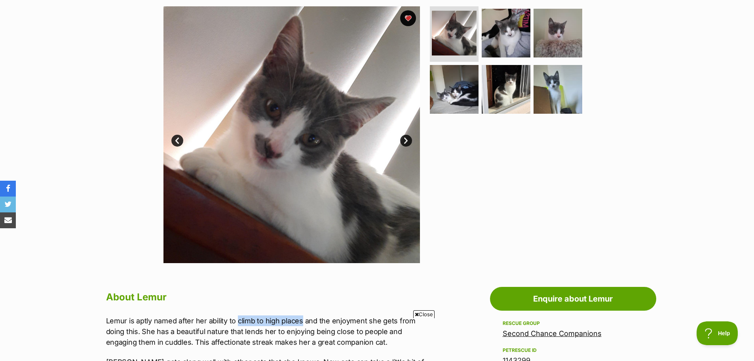
click at [405, 139] on link "Next" at bounding box center [406, 141] width 12 height 12
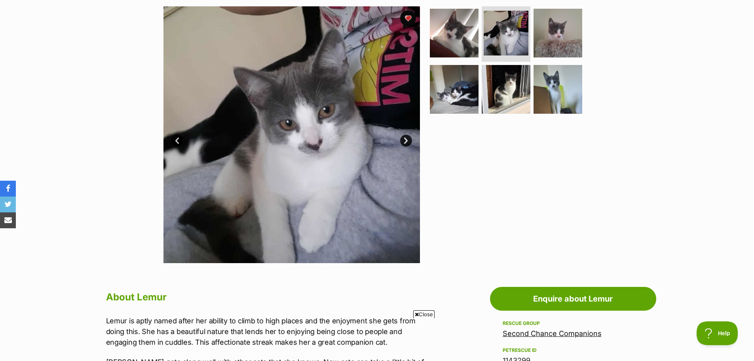
click at [405, 141] on link "Next" at bounding box center [406, 141] width 12 height 12
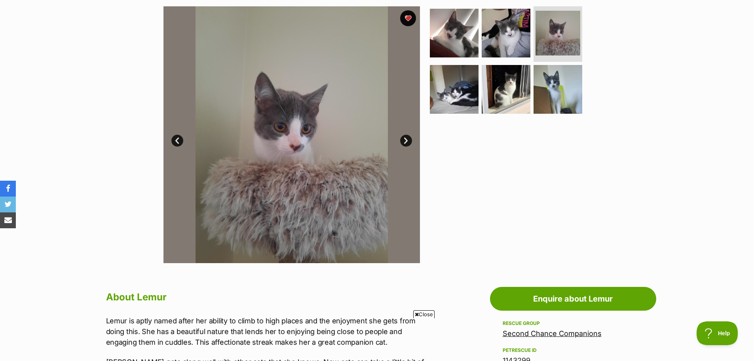
click at [405, 141] on link "Next" at bounding box center [406, 141] width 12 height 12
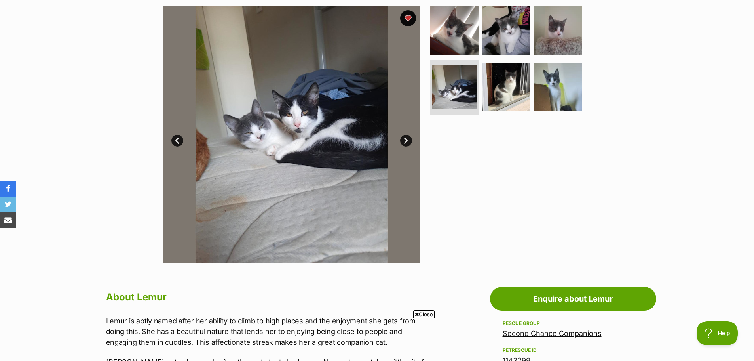
click at [405, 141] on link "Next" at bounding box center [406, 141] width 12 height 12
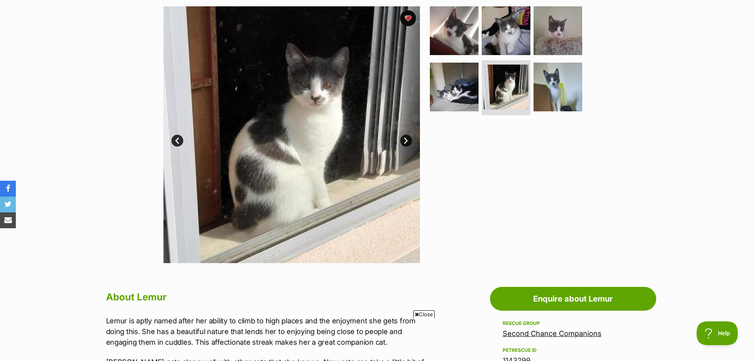
click at [405, 141] on link "Next" at bounding box center [406, 141] width 12 height 12
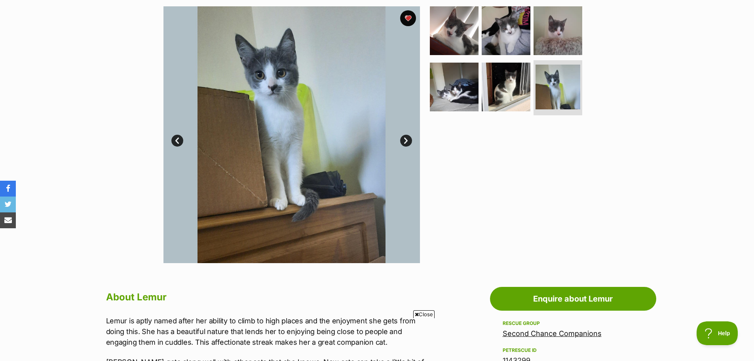
click at [405, 141] on link "Next" at bounding box center [406, 141] width 12 height 12
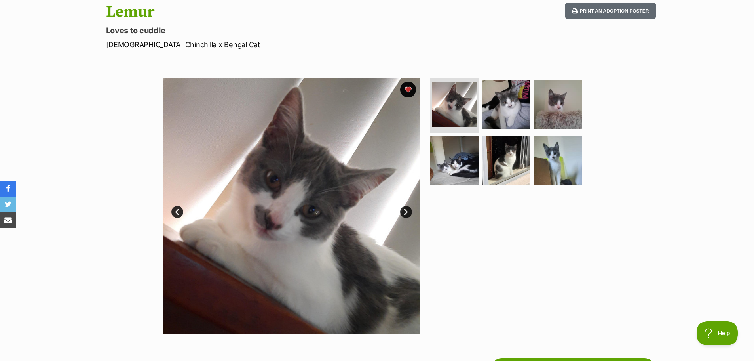
scroll to position [0, 0]
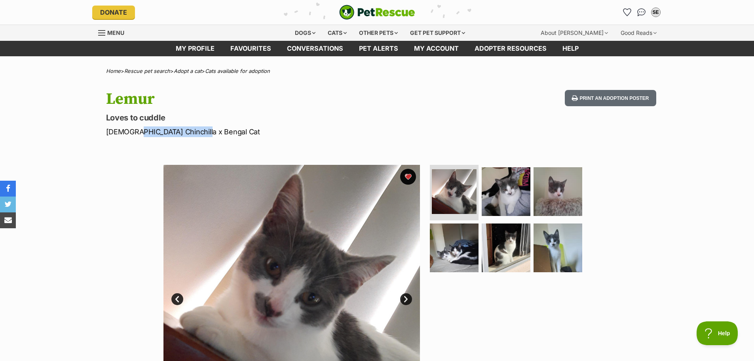
drag, startPoint x: 131, startPoint y: 132, endPoint x: 194, endPoint y: 132, distance: 63.7
click at [194, 132] on p "Female Chinchilla x Bengal Cat" at bounding box center [273, 131] width 335 height 11
copy p "Chinchilla x Bengal"
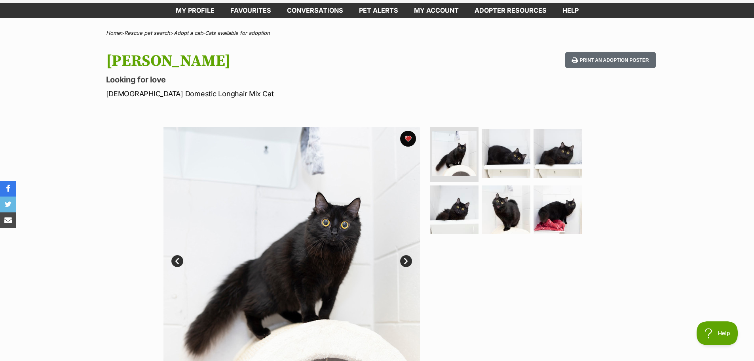
scroll to position [79, 0]
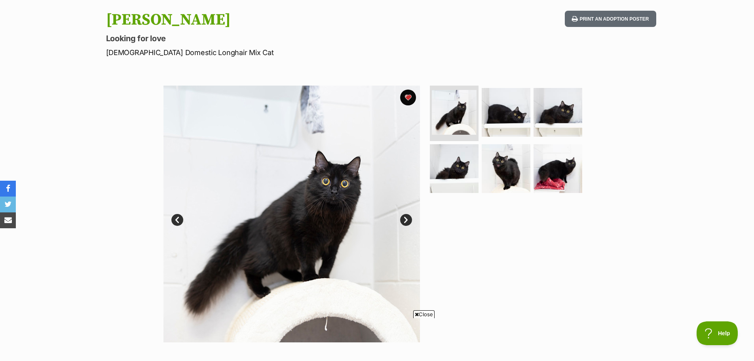
click at [408, 221] on link "Next" at bounding box center [406, 220] width 12 height 12
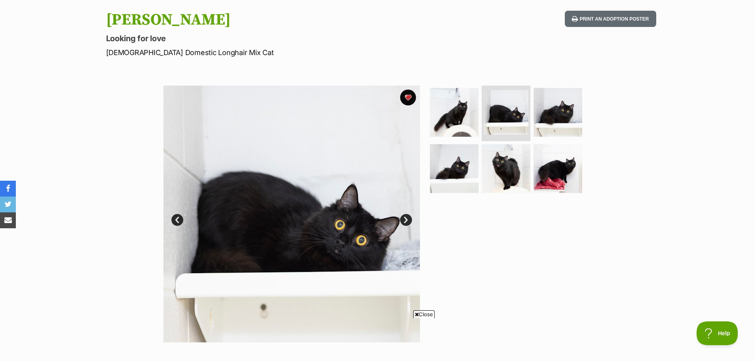
click at [407, 221] on link "Next" at bounding box center [406, 220] width 12 height 12
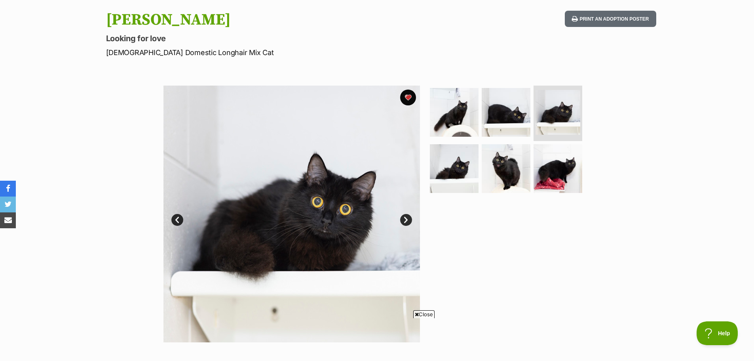
click at [407, 221] on link "Next" at bounding box center [406, 220] width 12 height 12
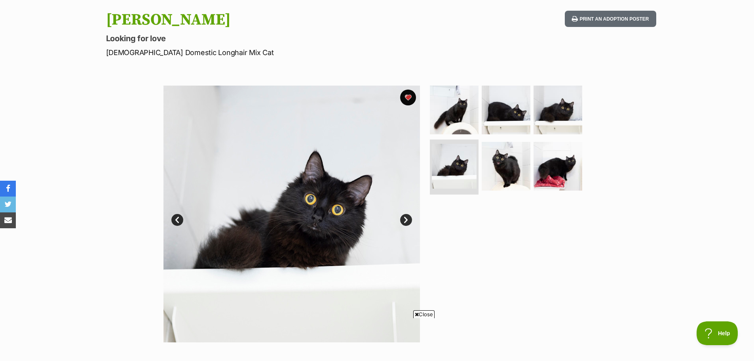
click at [407, 221] on link "Next" at bounding box center [406, 220] width 12 height 12
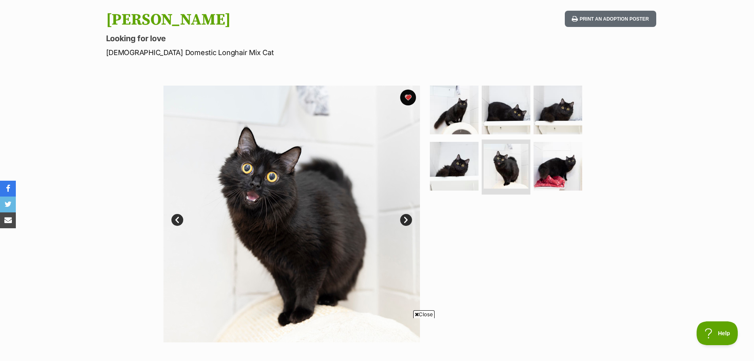
click at [407, 221] on link "Next" at bounding box center [406, 220] width 12 height 12
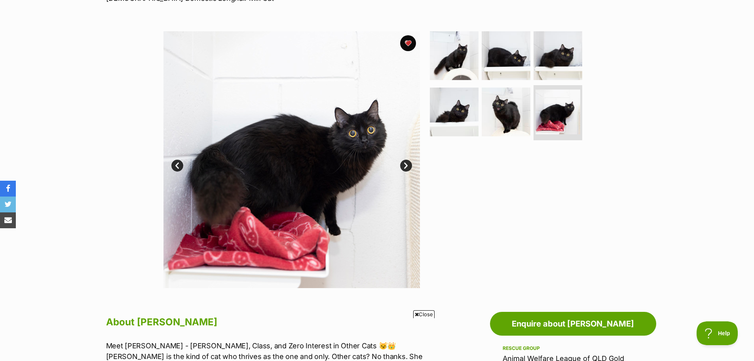
scroll to position [277, 0]
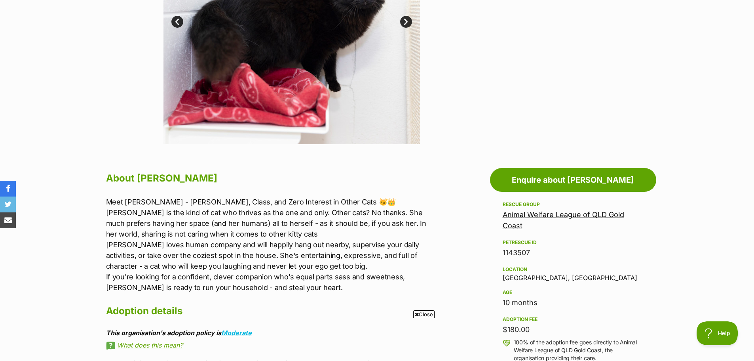
click at [553, 217] on link "Animal Welfare League of QLD Gold Coast" at bounding box center [564, 219] width 122 height 19
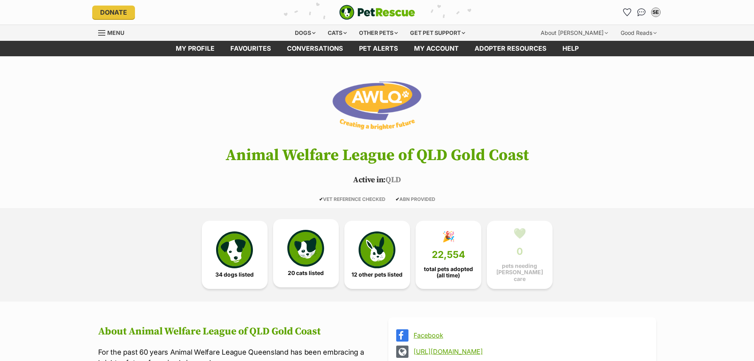
click at [293, 261] on img at bounding box center [305, 248] width 36 height 36
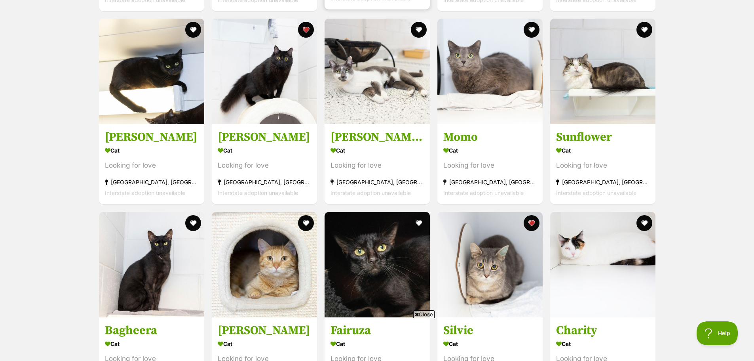
scroll to position [983, 0]
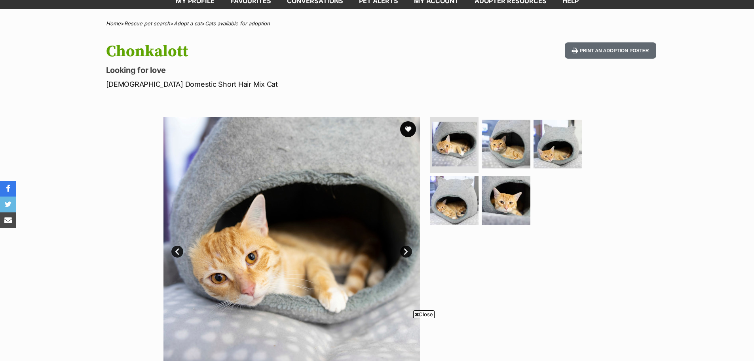
scroll to position [119, 0]
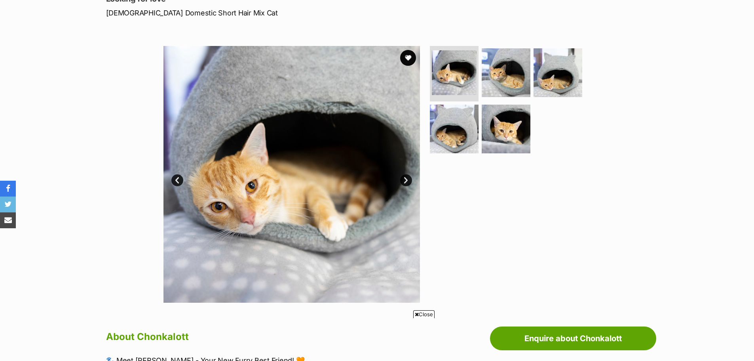
click at [409, 181] on link "Next" at bounding box center [406, 180] width 12 height 12
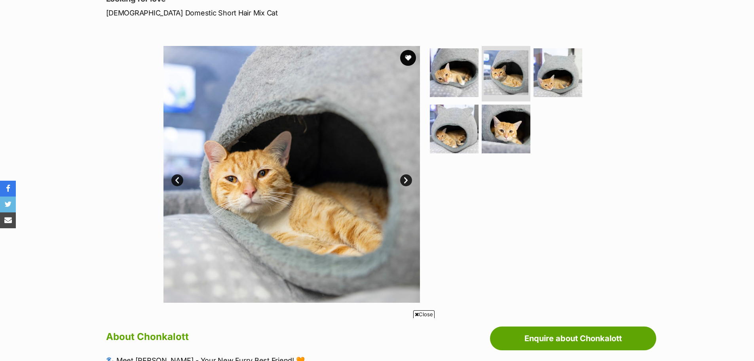
click at [409, 181] on link "Next" at bounding box center [406, 180] width 12 height 12
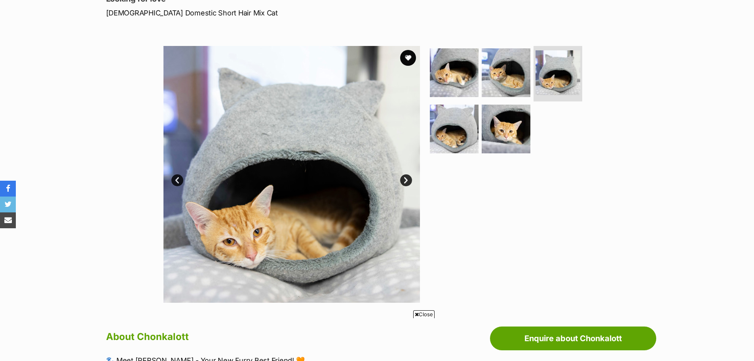
click at [409, 181] on link "Next" at bounding box center [406, 180] width 12 height 12
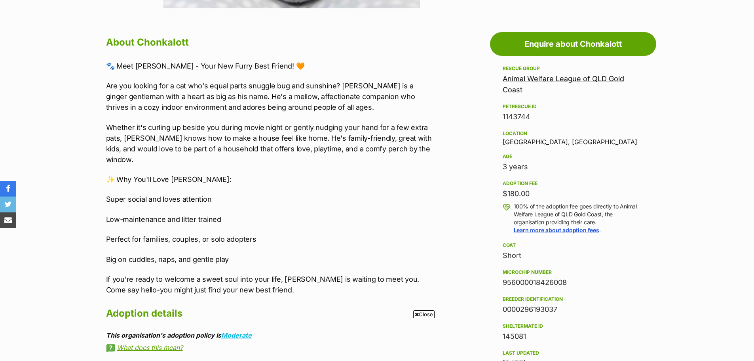
scroll to position [435, 0]
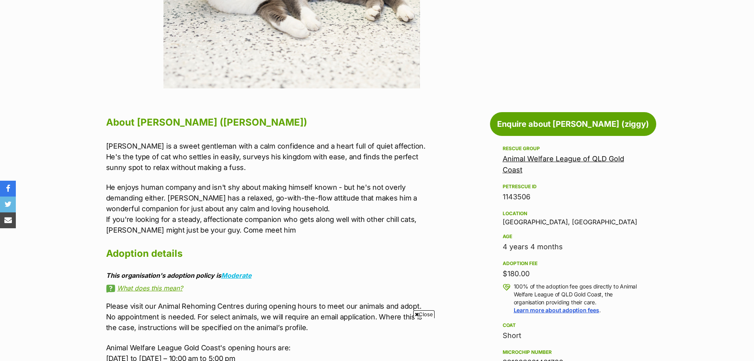
scroll to position [356, 0]
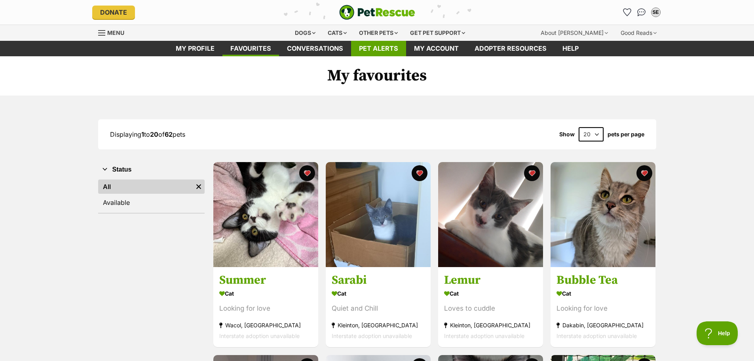
click at [376, 45] on link "Pet alerts" at bounding box center [378, 48] width 55 height 15
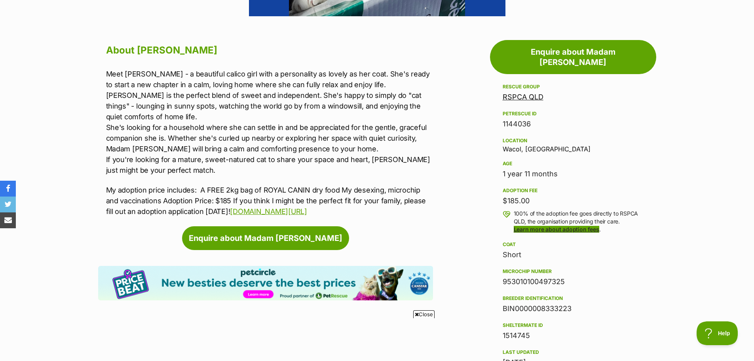
scroll to position [277, 0]
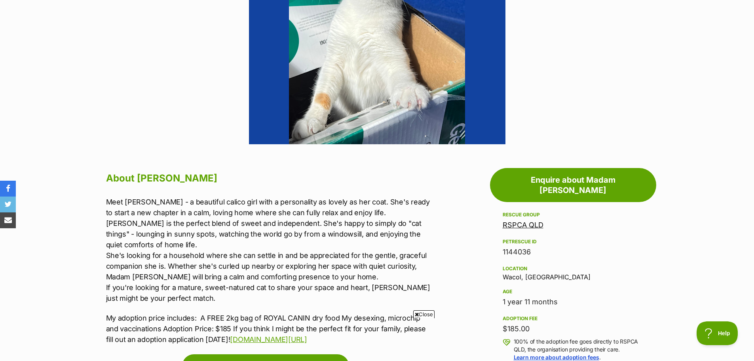
click at [187, 176] on h2 "About Madam Sandy" at bounding box center [269, 177] width 327 height 17
copy h2 "Sandy"
drag, startPoint x: 500, startPoint y: 292, endPoint x: 595, endPoint y: 293, distance: 94.6
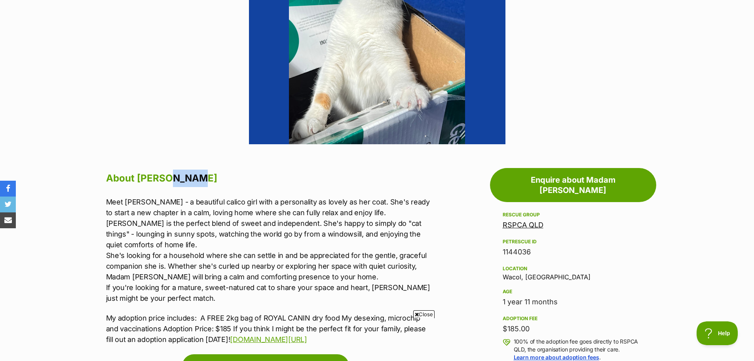
copy div "1 year 11 months"
drag, startPoint x: 228, startPoint y: 223, endPoint x: 307, endPoint y: 223, distance: 78.4
click at [307, 223] on p "Meet Madam Sandy - a beautiful calico girl with a personality as lovely as her …" at bounding box center [269, 249] width 327 height 107
copy p "sweet and independent."
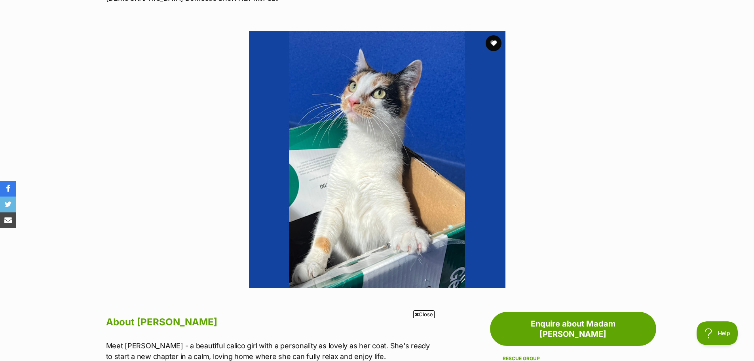
scroll to position [79, 0]
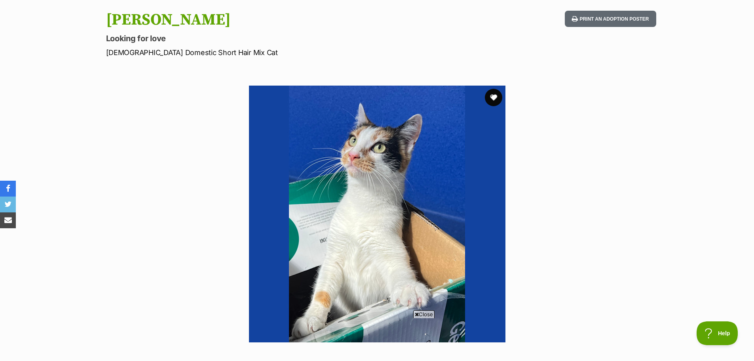
click at [491, 99] on button "favourite" at bounding box center [493, 97] width 17 height 17
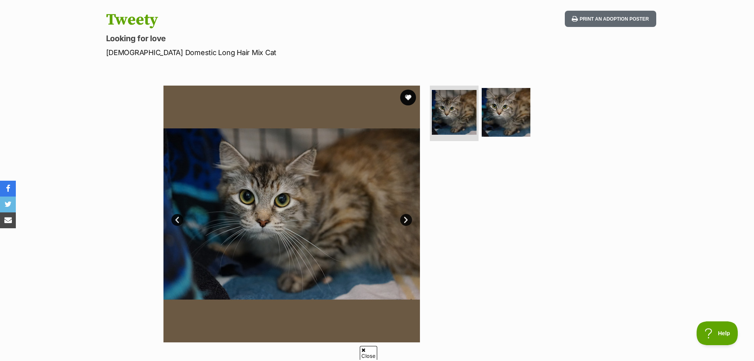
click at [403, 223] on link "Next" at bounding box center [406, 220] width 12 height 12
